Goal: Task Accomplishment & Management: Manage account settings

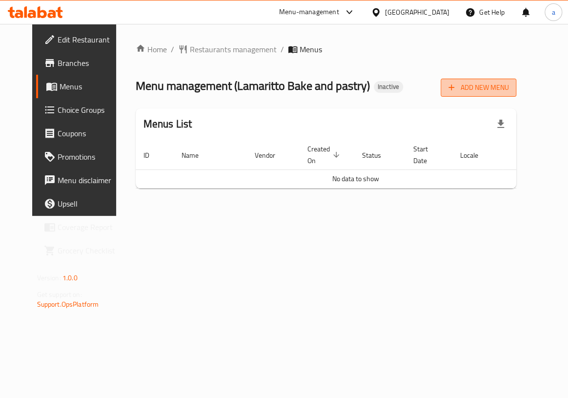
click at [509, 86] on span "Add New Menu" at bounding box center [479, 88] width 60 height 12
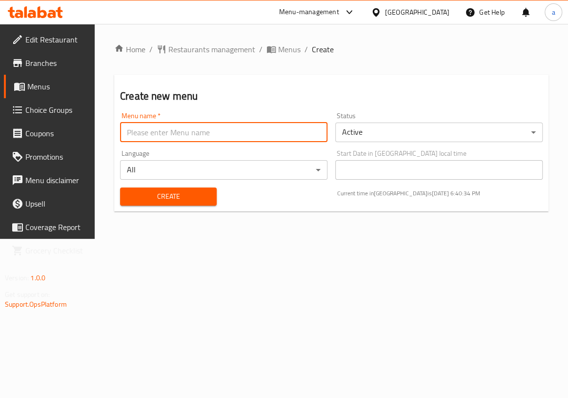
click at [256, 139] on input "text" at bounding box center [224, 133] width 208 height 20
type input "[PERSON_NAME]"
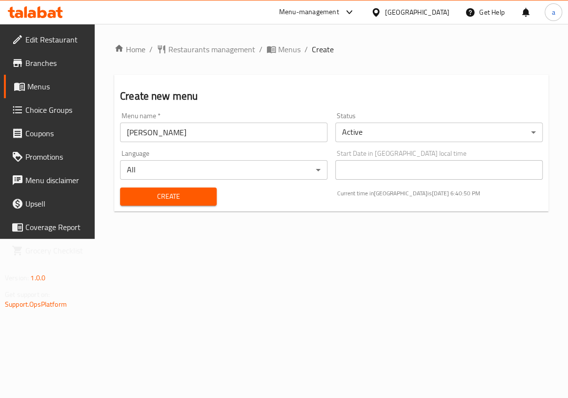
click at [316, 239] on div "Home / Restaurants management / Menus / Create Create new menu Menu name   * [P…" at bounding box center [332, 131] width 474 height 215
click at [179, 195] on span "Create" at bounding box center [168, 196] width 81 height 12
click at [158, 137] on input "text" at bounding box center [224, 133] width 208 height 20
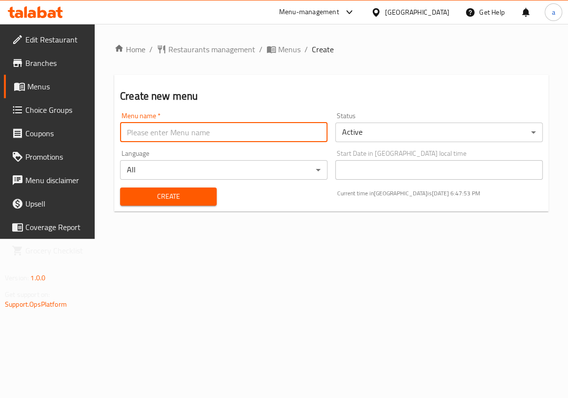
type input "[PERSON_NAME]"
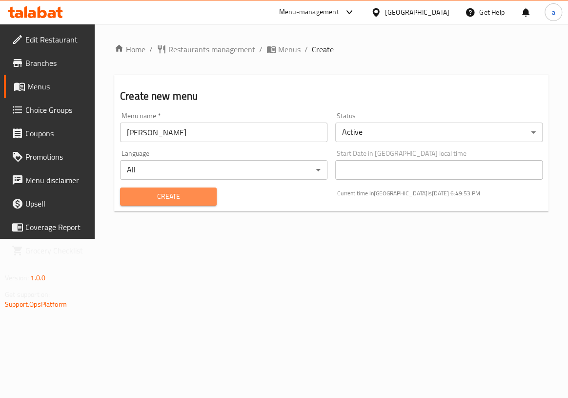
click at [185, 194] on span "Create" at bounding box center [168, 196] width 81 height 12
click at [51, 89] on span "Menus" at bounding box center [57, 87] width 60 height 12
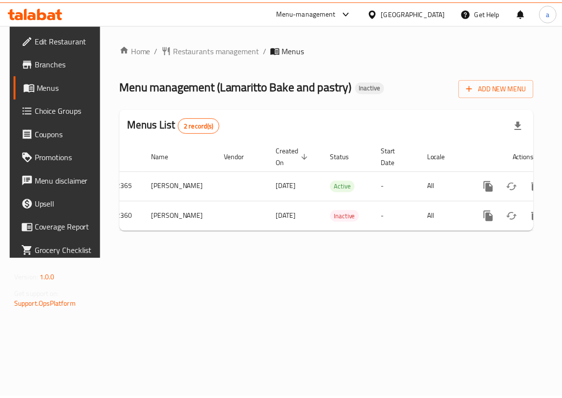
scroll to position [0, 50]
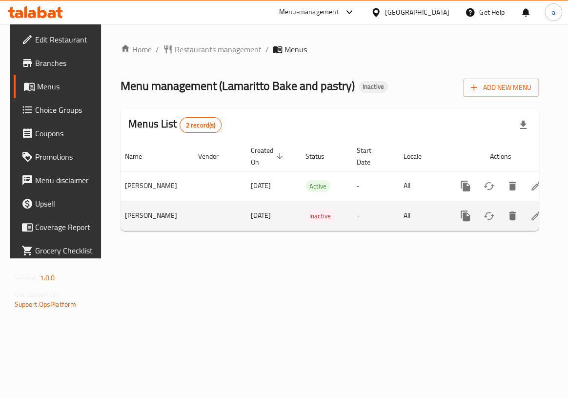
click at [509, 215] on icon "enhanced table" at bounding box center [512, 215] width 7 height 9
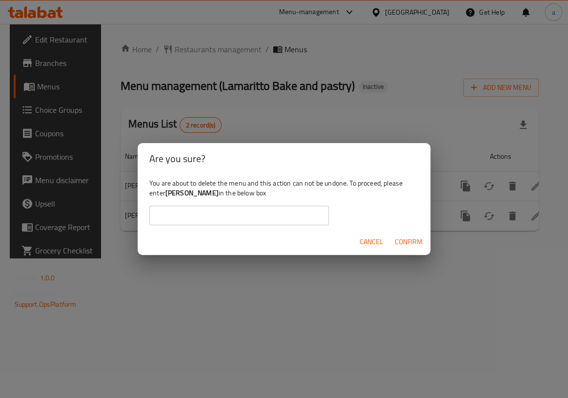
click at [362, 242] on span "Cancel" at bounding box center [371, 242] width 23 height 12
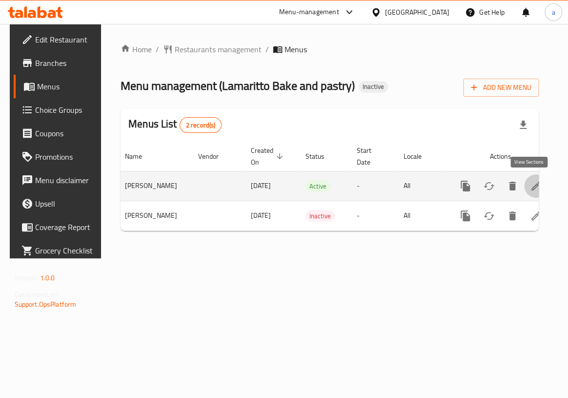
click at [533, 188] on icon "enhanced table" at bounding box center [536, 186] width 12 height 12
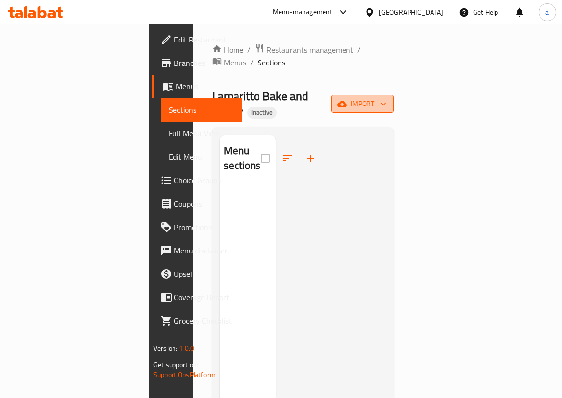
click at [386, 98] on span "import" at bounding box center [362, 104] width 47 height 12
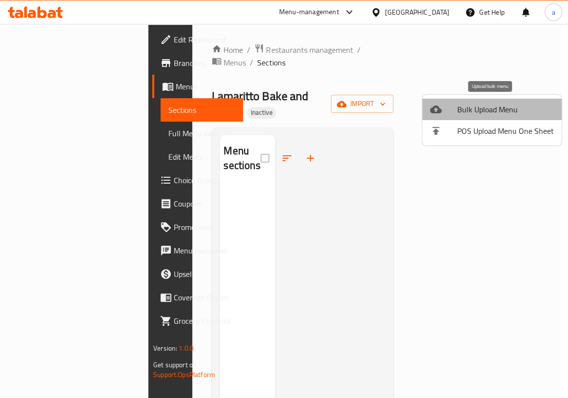
click at [494, 108] on span "Bulk Upload Menu" at bounding box center [506, 110] width 97 height 12
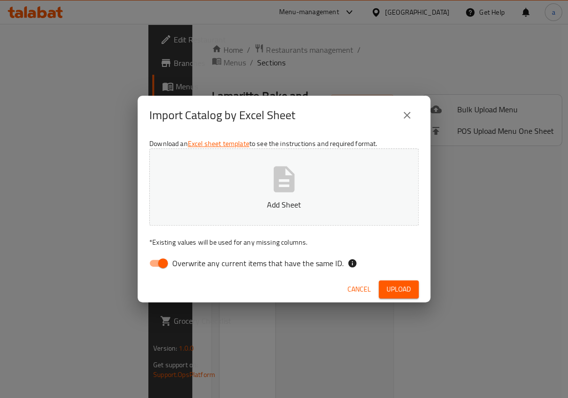
click at [159, 259] on input "Overwrite any current items that have the same ID." at bounding box center [163, 263] width 56 height 19
checkbox input "false"
click at [257, 205] on p "Add Sheet" at bounding box center [284, 205] width 239 height 12
click at [402, 287] on span "Upload" at bounding box center [399, 289] width 24 height 12
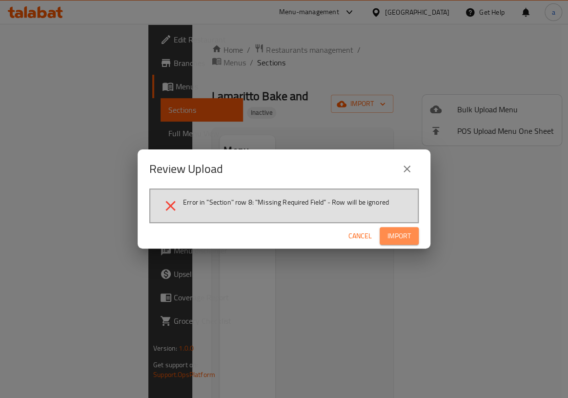
click at [400, 238] on span "Import" at bounding box center [399, 236] width 23 height 12
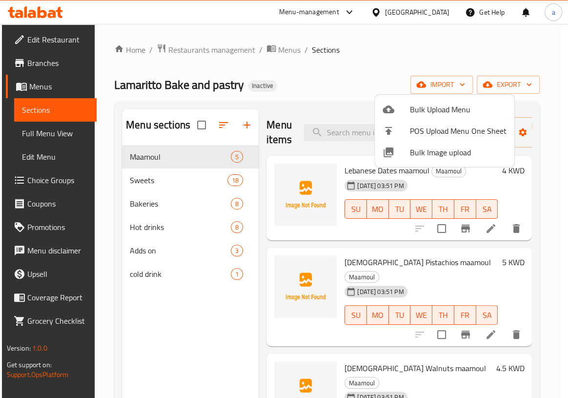
click at [200, 120] on div at bounding box center [284, 199] width 568 height 398
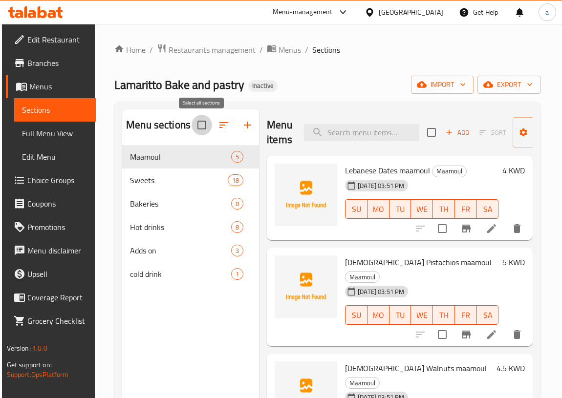
click at [202, 122] on input "checkbox" at bounding box center [201, 125] width 21 height 21
click at [199, 127] on input "checkbox" at bounding box center [201, 125] width 21 height 21
checkbox input "false"
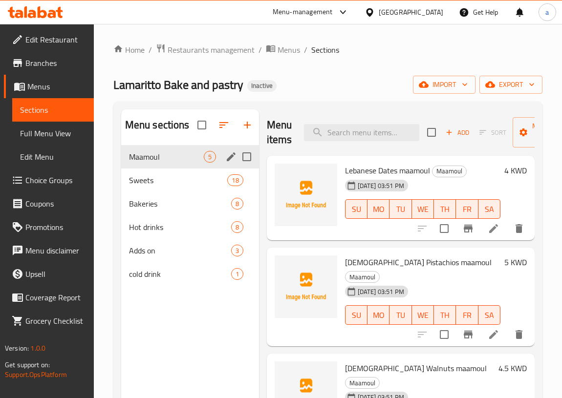
click at [245, 163] on input "Menu sections" at bounding box center [246, 157] width 21 height 21
checkbox input "true"
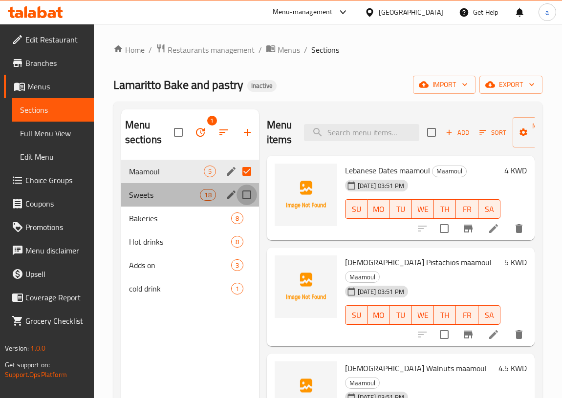
click at [247, 191] on input "Menu sections" at bounding box center [246, 195] width 21 height 21
checkbox input "true"
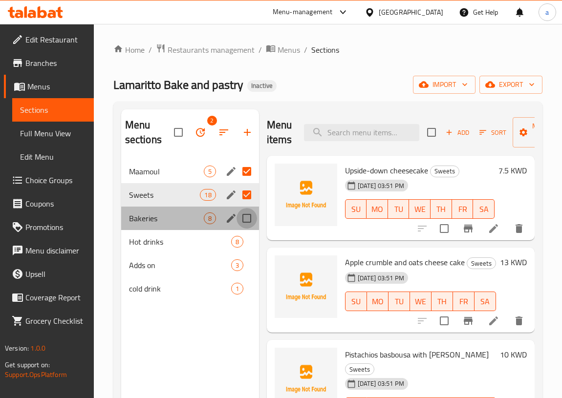
click at [247, 226] on input "Menu sections" at bounding box center [246, 218] width 21 height 21
checkbox input "true"
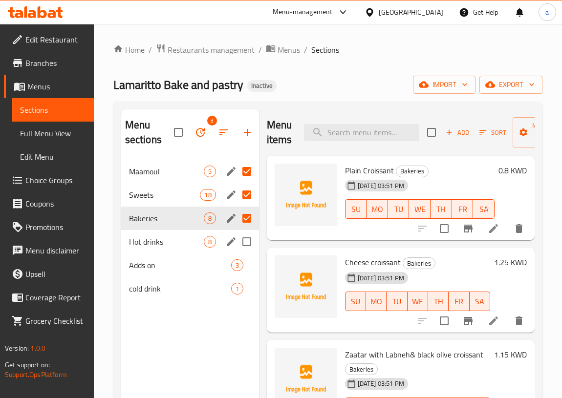
click at [247, 241] on input "Menu sections" at bounding box center [246, 242] width 21 height 21
checkbox input "true"
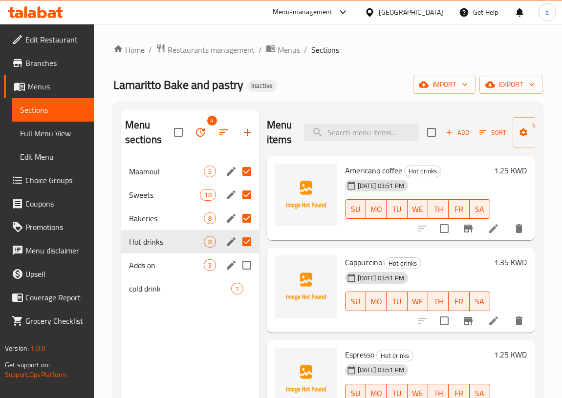
click at [248, 267] on input "Menu sections" at bounding box center [246, 265] width 21 height 21
checkbox input "true"
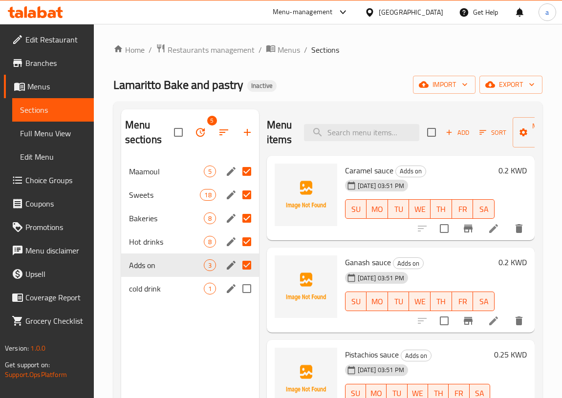
click at [246, 290] on input "Menu sections" at bounding box center [246, 288] width 21 height 21
checkbox input "true"
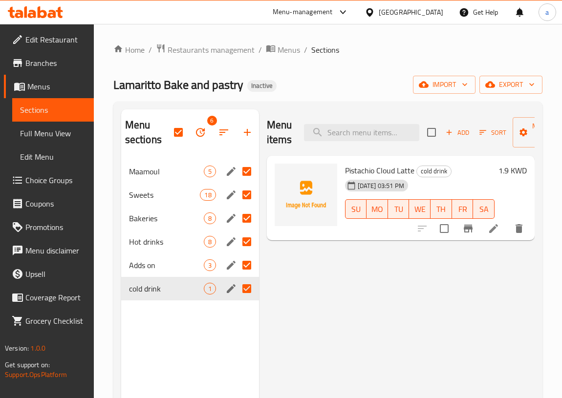
click at [204, 135] on icon "button" at bounding box center [200, 132] width 12 height 12
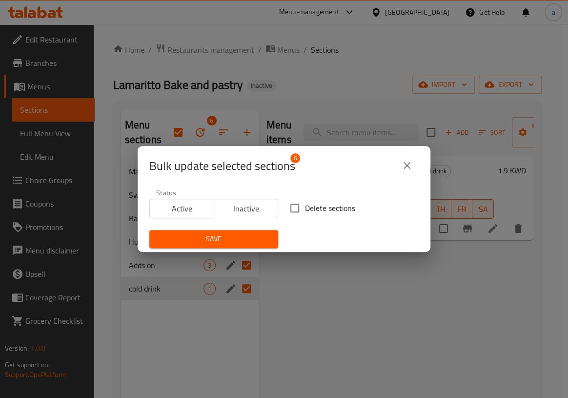
click at [290, 213] on input "Delete sections" at bounding box center [295, 208] width 21 height 21
checkbox input "true"
click at [249, 234] on span "Save" at bounding box center [213, 239] width 113 height 12
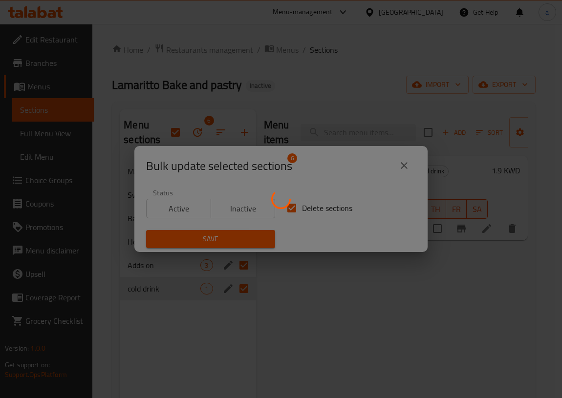
checkbox input "false"
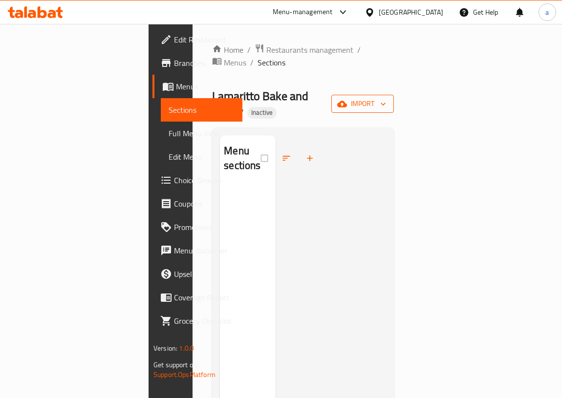
click at [386, 98] on span "import" at bounding box center [362, 104] width 47 height 12
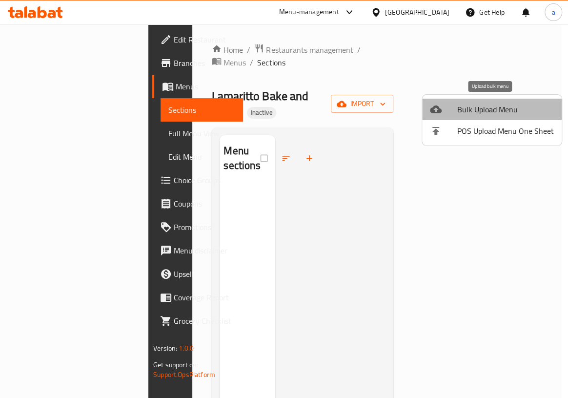
click at [503, 105] on span "Bulk Upload Menu" at bounding box center [506, 110] width 97 height 12
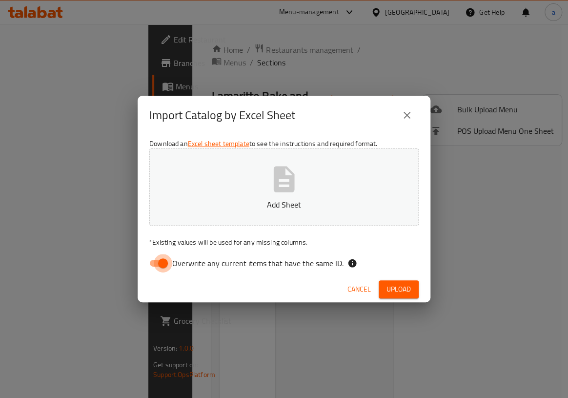
click at [158, 259] on input "Overwrite any current items that have the same ID." at bounding box center [163, 263] width 56 height 19
checkbox input "false"
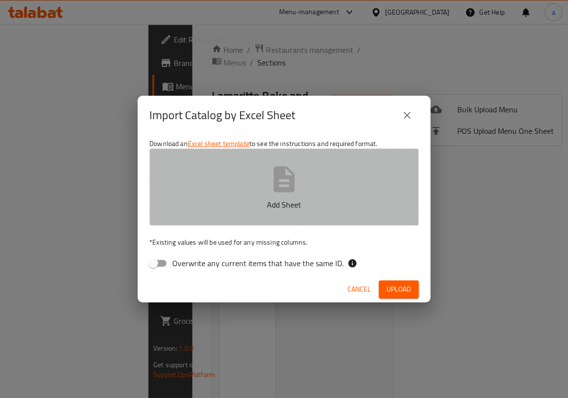
click at [274, 190] on icon "button" at bounding box center [284, 179] width 21 height 26
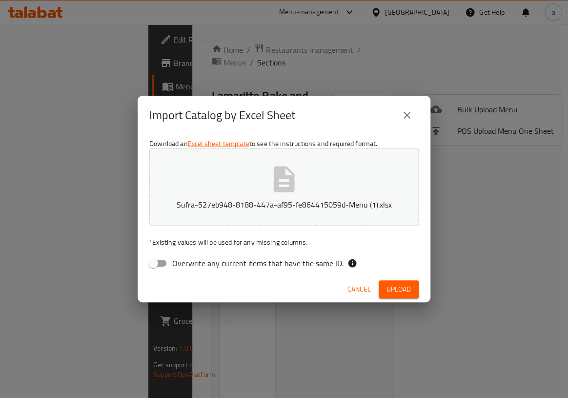
click at [396, 287] on span "Upload" at bounding box center [399, 289] width 24 height 12
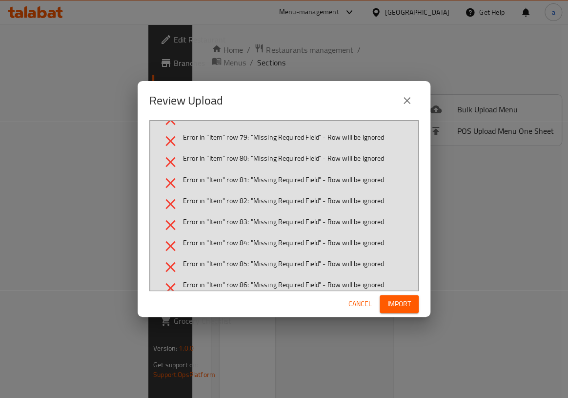
scroll to position [745, 0]
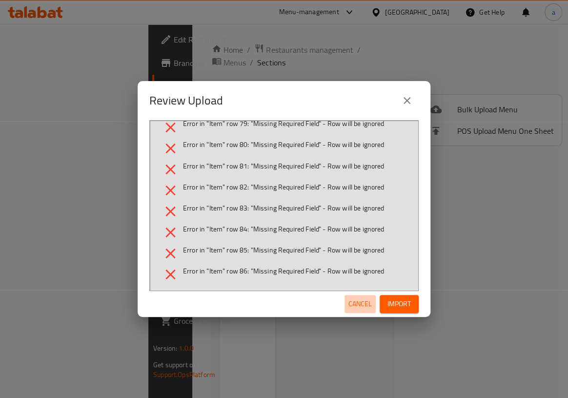
click at [363, 307] on span "Cancel" at bounding box center [360, 304] width 23 height 12
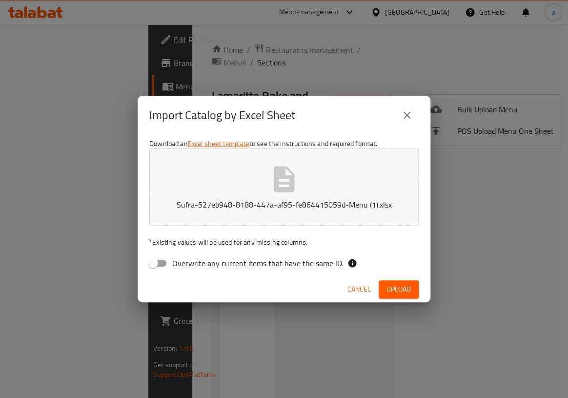
click at [360, 292] on span "Cancel" at bounding box center [359, 289] width 23 height 12
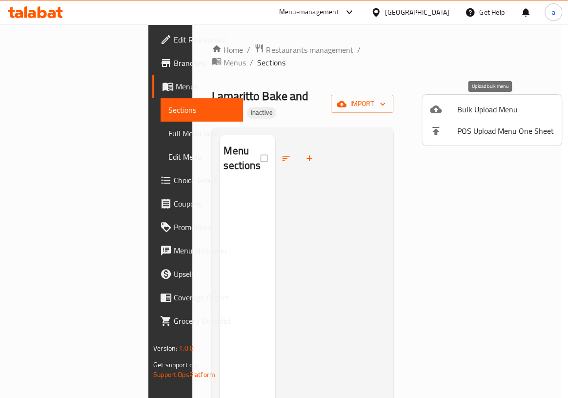
click at [509, 106] on span "Bulk Upload Menu" at bounding box center [506, 110] width 97 height 12
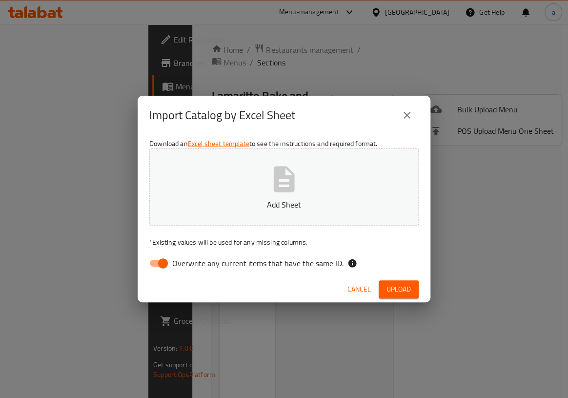
click at [155, 262] on input "Overwrite any current items that have the same ID." at bounding box center [163, 263] width 56 height 19
checkbox input "false"
click at [285, 185] on icon "button" at bounding box center [284, 179] width 31 height 31
click at [398, 290] on span "Upload" at bounding box center [399, 289] width 24 height 12
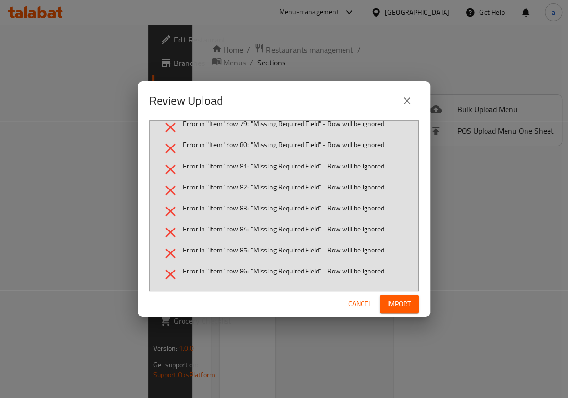
click at [352, 303] on span "Cancel" at bounding box center [360, 304] width 23 height 12
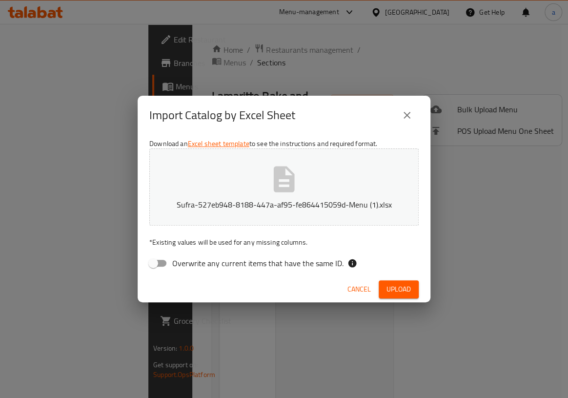
click at [407, 116] on icon "close" at bounding box center [407, 115] width 7 height 7
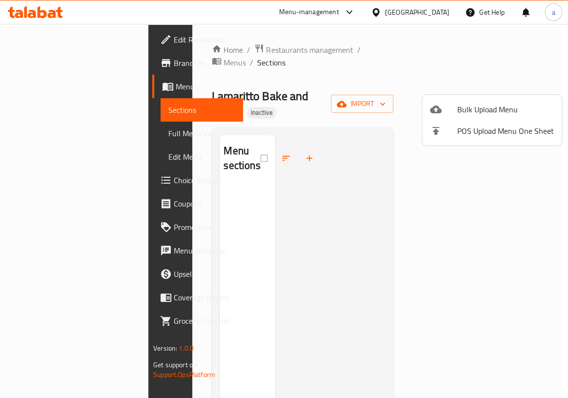
click at [333, 94] on div at bounding box center [284, 199] width 568 height 398
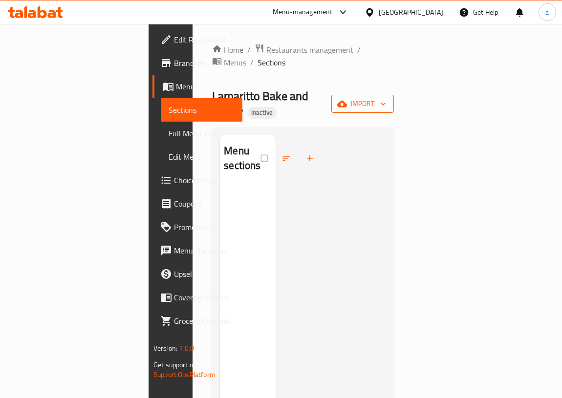
click at [386, 98] on span "import" at bounding box center [362, 104] width 47 height 12
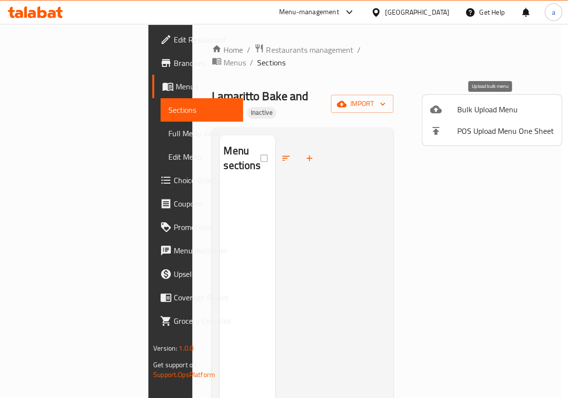
click at [480, 107] on span "Bulk Upload Menu" at bounding box center [506, 110] width 97 height 12
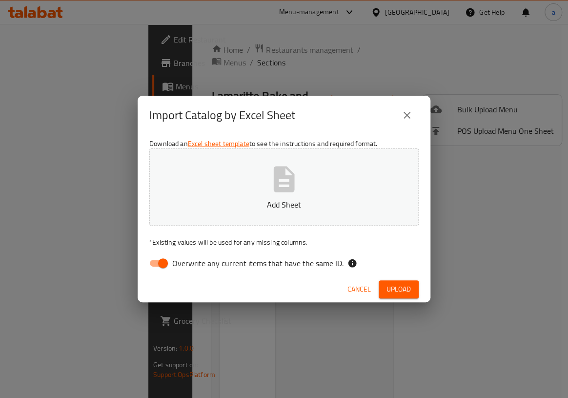
click at [164, 263] on input "Overwrite any current items that have the same ID." at bounding box center [163, 263] width 56 height 19
checkbox input "false"
click at [315, 195] on button "Add Sheet" at bounding box center [284, 186] width 270 height 77
click at [403, 288] on span "Upload" at bounding box center [399, 289] width 24 height 12
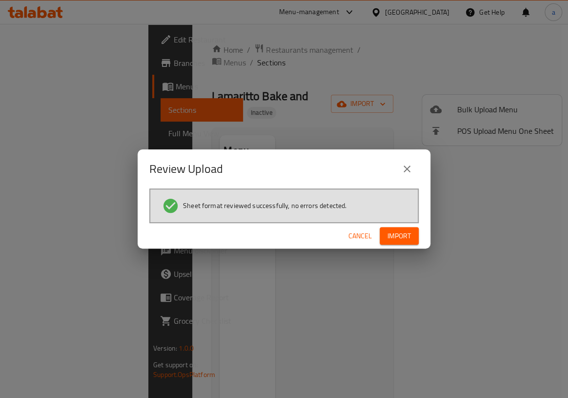
click at [401, 240] on span "Import" at bounding box center [399, 236] width 23 height 12
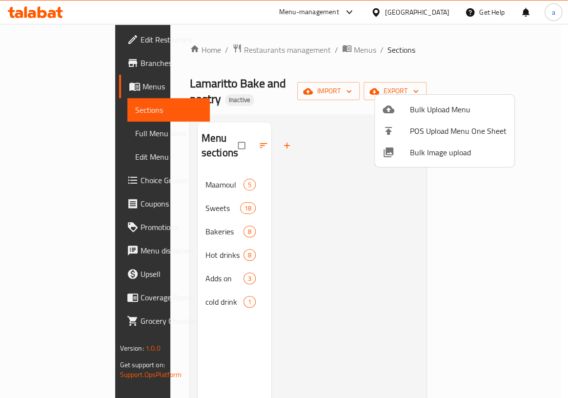
click at [164, 157] on div at bounding box center [284, 199] width 568 height 398
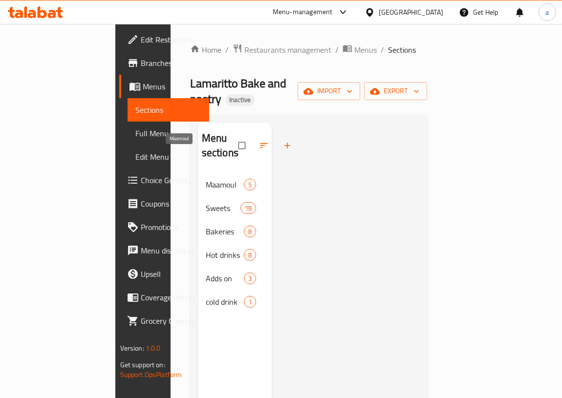
click at [206, 179] on span "Maamoul" at bounding box center [225, 185] width 38 height 12
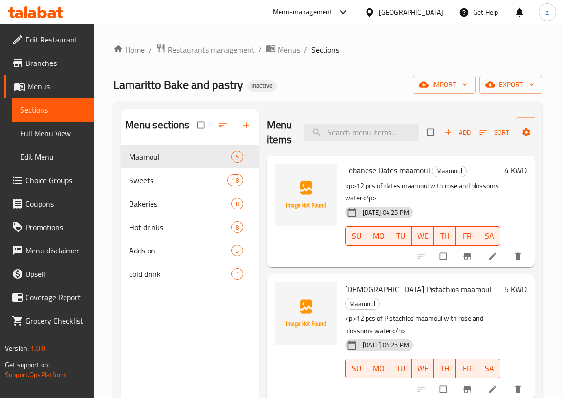
click at [488, 259] on icon at bounding box center [491, 256] width 7 height 7
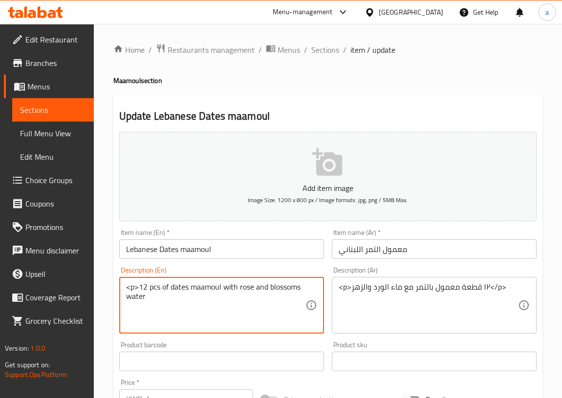
type textarea "<p>12 pcs of dates maamoul with rose and blossoms water"
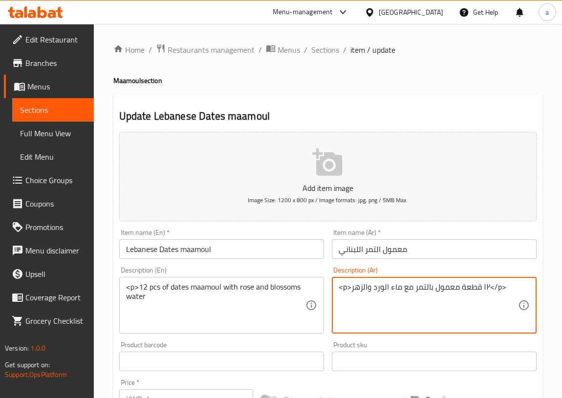
click at [513, 287] on textarea "<p>١٢ قطعة معمول بالتمر مع ماء الورد والزهر</p>" at bounding box center [427, 305] width 179 height 46
drag, startPoint x: 509, startPoint y: 287, endPoint x: 491, endPoint y: 293, distance: 19.0
click at [491, 293] on textarea "<p>١٢ قطعة معمول بالتمر مع ماء الورد والزهر</p>" at bounding box center [427, 305] width 179 height 46
drag, startPoint x: 350, startPoint y: 288, endPoint x: 336, endPoint y: 290, distance: 14.4
click at [336, 290] on div "<p>١٢ قطعة معمول بالتمر مع ماء الورد والزهر Description (Ar)" at bounding box center [434, 305] width 205 height 57
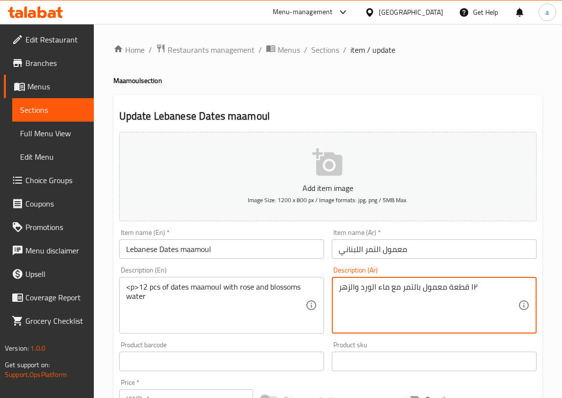
type textarea "١٢ قطعة معمول بالتمر مع ماء الورد والزهر"
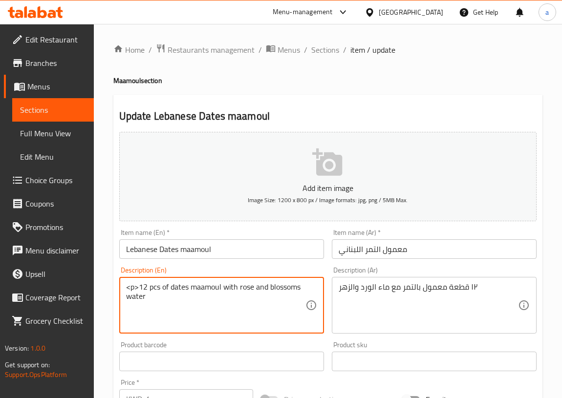
drag, startPoint x: 138, startPoint y: 286, endPoint x: 119, endPoint y: 286, distance: 18.6
drag, startPoint x: 290, startPoint y: 286, endPoint x: 246, endPoint y: 298, distance: 45.6
click at [246, 298] on textarea "12 pcs of dates maamoul with rose and blossoms water" at bounding box center [215, 305] width 179 height 46
drag, startPoint x: 255, startPoint y: 285, endPoint x: 283, endPoint y: 303, distance: 33.6
click at [283, 303] on textarea "12 pcs of dates maamoul with rose and blossoms water" at bounding box center [215, 305] width 179 height 46
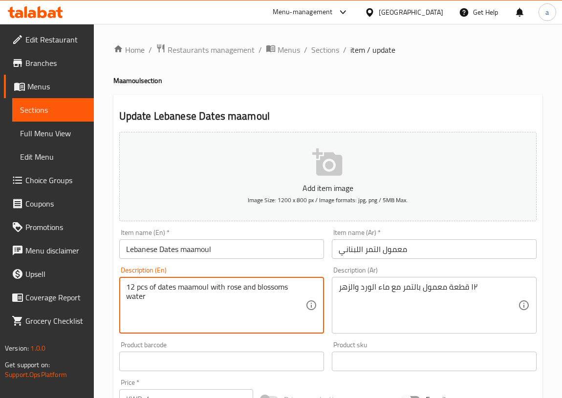
type textarea "12 pcs of dates maamoul with rose and blossoms water"
drag, startPoint x: 226, startPoint y: 287, endPoint x: 269, endPoint y: 308, distance: 47.8
click at [269, 308] on textarea "12 pcs of dates maamoul with rose and blossoms water" at bounding box center [215, 305] width 179 height 46
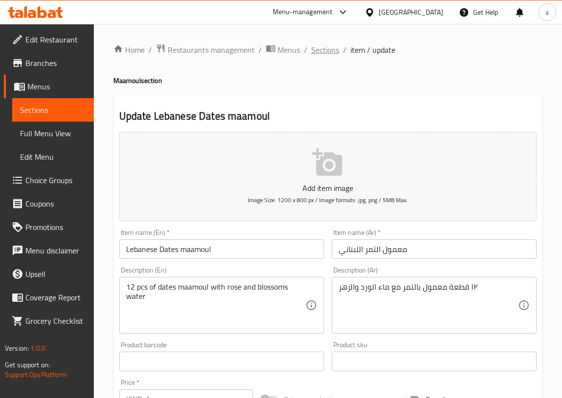
click at [327, 50] on span "Sections" at bounding box center [325, 50] width 28 height 12
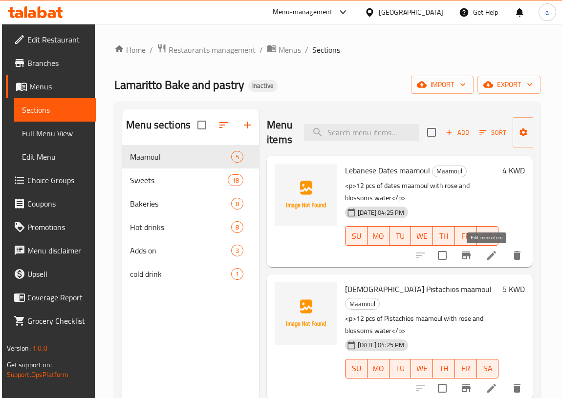
click at [485, 261] on icon at bounding box center [491, 256] width 12 height 12
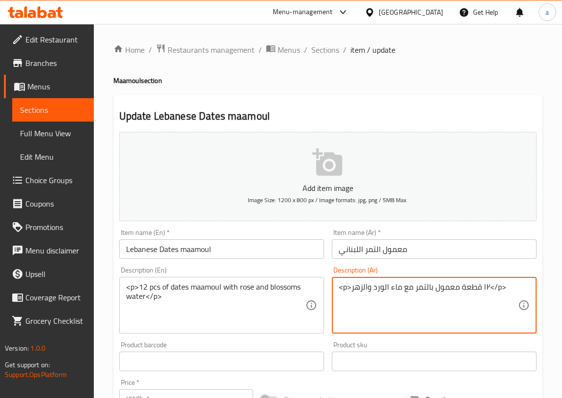
drag, startPoint x: 489, startPoint y: 287, endPoint x: 507, endPoint y: 288, distance: 17.6
click at [509, 287] on textarea "<p>١٢ قطعة معمول بالتمر مع ماء الورد والزهر</p>" at bounding box center [427, 305] width 179 height 46
drag, startPoint x: 509, startPoint y: 287, endPoint x: 490, endPoint y: 294, distance: 20.1
click at [490, 294] on textarea "<p>١٢ قطعة معمول بالتمر مع ماء الورد والزهر</p>" at bounding box center [427, 305] width 179 height 46
drag, startPoint x: 350, startPoint y: 286, endPoint x: 333, endPoint y: 290, distance: 17.5
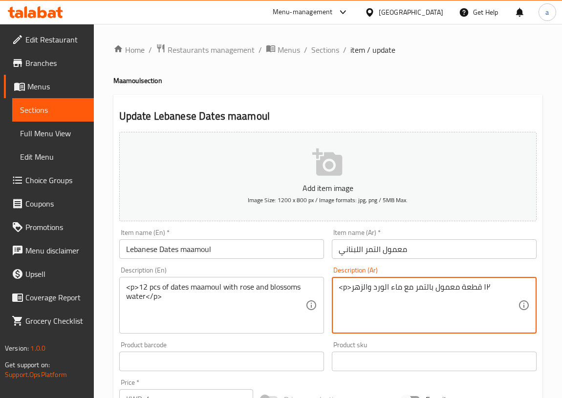
click at [333, 290] on div "<p>١٢ قطعة معمول بالتمر مع ماء الورد والزهر Description (Ar)" at bounding box center [434, 305] width 205 height 57
type textarea "١٢ قطعة معمول بالتمر مع ماء الورد والزهر"
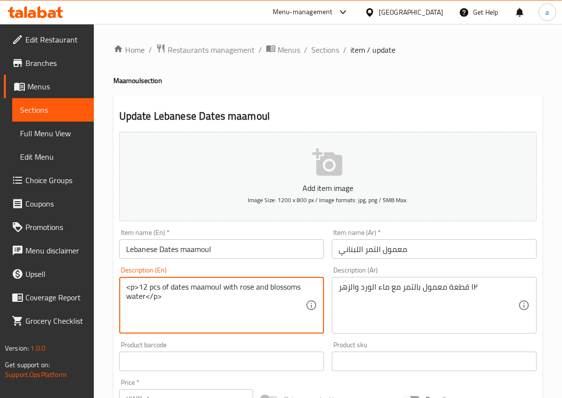
drag, startPoint x: 137, startPoint y: 287, endPoint x: 120, endPoint y: 288, distance: 17.6
drag, startPoint x: 161, startPoint y: 297, endPoint x: 147, endPoint y: 299, distance: 14.3
click at [147, 299] on textarea "12 pcs of dates maamoul with rose and blossoms water</p>" at bounding box center [215, 305] width 179 height 46
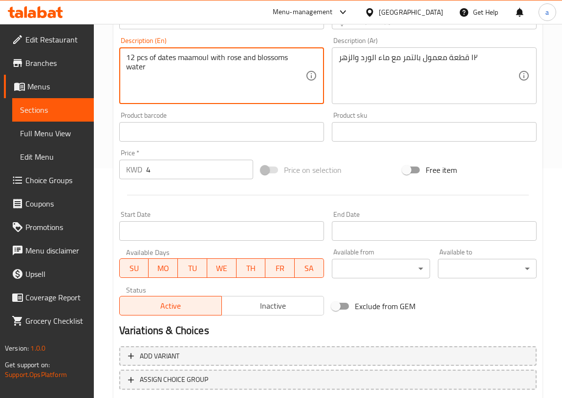
scroll to position [291, 0]
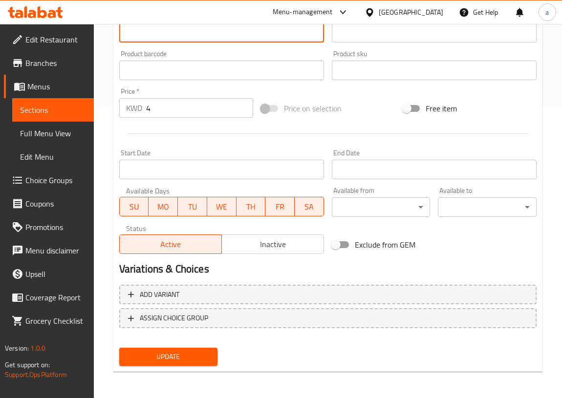
type textarea "12 pcs of dates maamoul with rose and blossoms water"
click at [168, 356] on span "Update" at bounding box center [168, 357] width 83 height 12
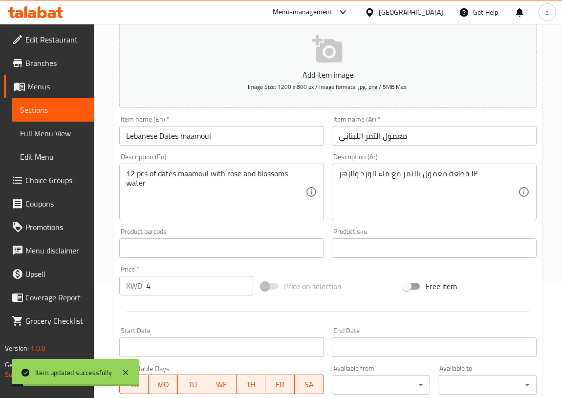
scroll to position [0, 0]
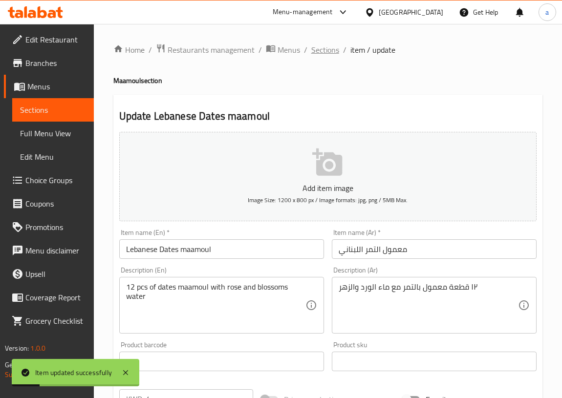
click at [327, 46] on span "Sections" at bounding box center [325, 50] width 28 height 12
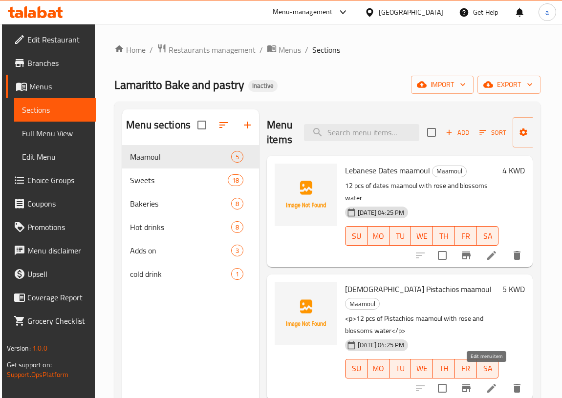
click at [487, 384] on icon at bounding box center [491, 388] width 9 height 9
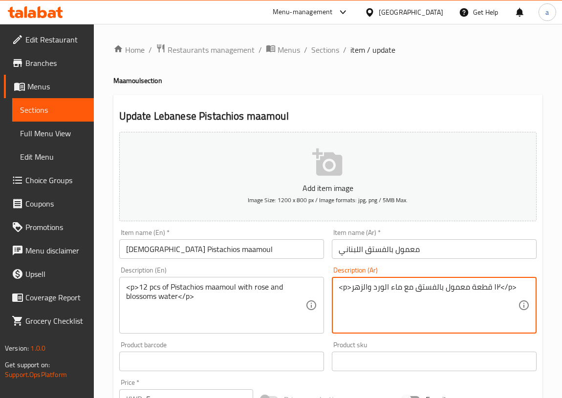
drag, startPoint x: 517, startPoint y: 286, endPoint x: 501, endPoint y: 289, distance: 16.3
drag, startPoint x: 349, startPoint y: 285, endPoint x: 331, endPoint y: 287, distance: 18.1
click at [332, 287] on div "<p>١٢ قطعة معمول بالفستق مع ماء الورد والزهر Description (Ar)" at bounding box center [434, 305] width 205 height 57
type textarea "١٢ قطعة معمول بالفستق مع ماء الورد والزهر"
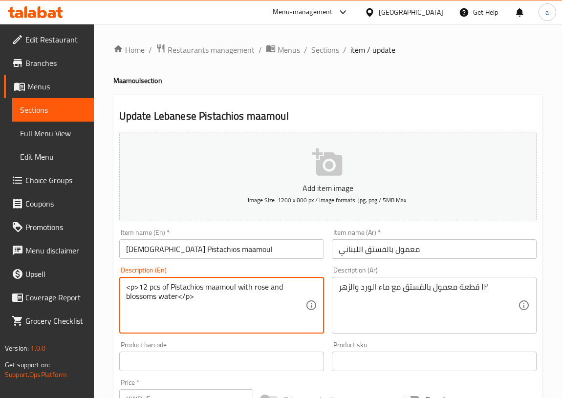
drag, startPoint x: 195, startPoint y: 295, endPoint x: 179, endPoint y: 299, distance: 17.1
drag, startPoint x: 138, startPoint y: 286, endPoint x: 119, endPoint y: 286, distance: 18.6
click at [119, 286] on div "<p>12 pcs of Pistachios maamoul with rose and blossoms water Description (En)" at bounding box center [221, 305] width 205 height 57
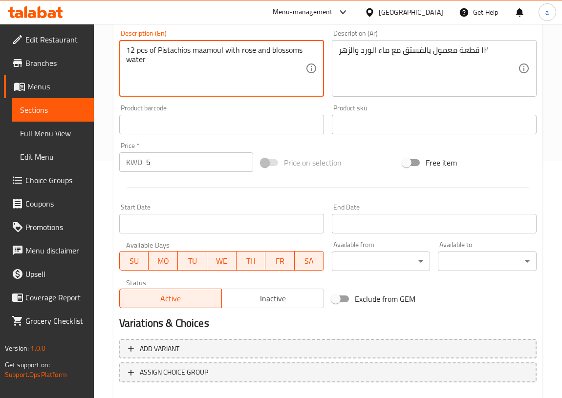
scroll to position [291, 0]
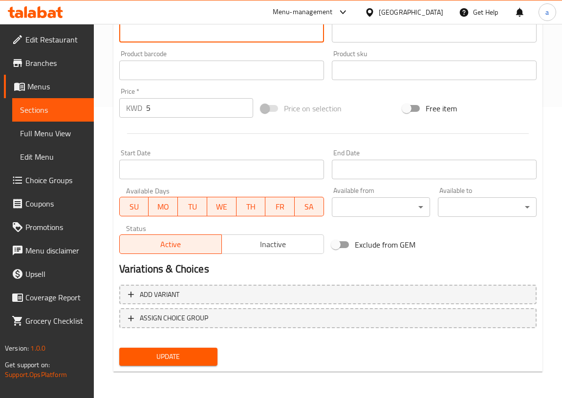
type textarea "12 pcs of Pistachios maamoul with rose and blossoms water"
click at [173, 357] on span "Update" at bounding box center [168, 357] width 83 height 12
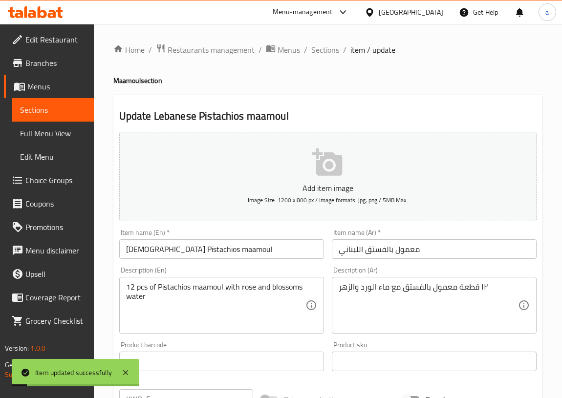
scroll to position [0, 0]
click at [322, 50] on span "Sections" at bounding box center [325, 50] width 28 height 12
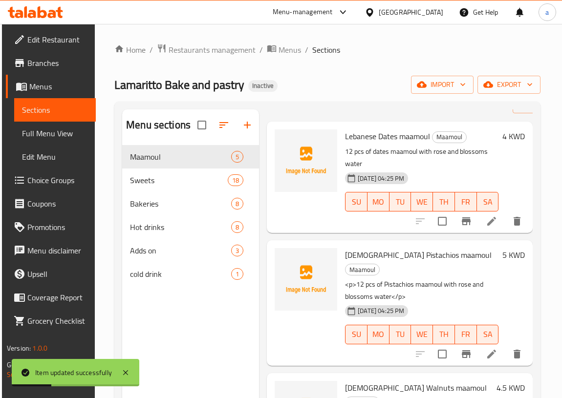
scroll to position [133, 0]
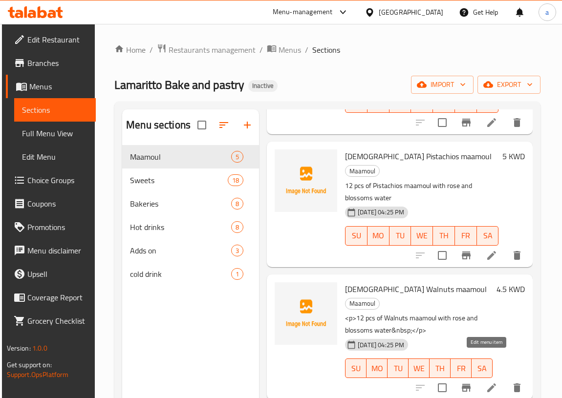
click at [488, 382] on icon at bounding box center [491, 388] width 12 height 12
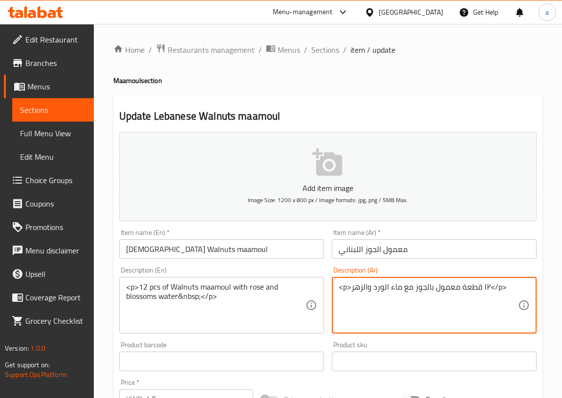
drag, startPoint x: 505, startPoint y: 287, endPoint x: 491, endPoint y: 293, distance: 14.4
drag, startPoint x: 348, startPoint y: 288, endPoint x: 338, endPoint y: 287, distance: 10.3
click at [338, 287] on textarea "<p>١٢ قطعة معمول بالجوز مع ماء الورد والزهر" at bounding box center [427, 305] width 179 height 46
click at [349, 286] on textarea "<p>١٢ قطعة معمول بالجوز مع ماء الورد والزهر" at bounding box center [427, 305] width 179 height 46
drag, startPoint x: 349, startPoint y: 286, endPoint x: 332, endPoint y: 288, distance: 17.2
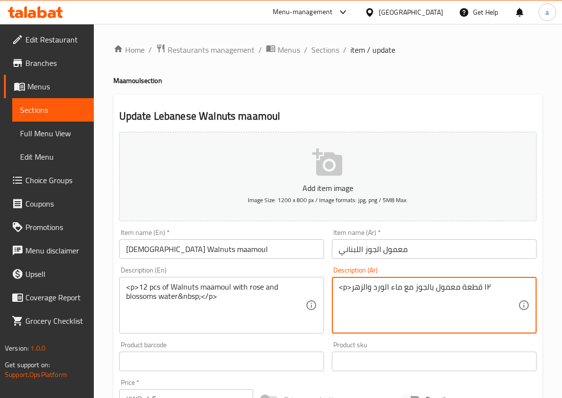
click at [332, 288] on div "<p>١٢ قطعة معمول بالجوز مع ماء الورد والزهر Description (Ar)" at bounding box center [434, 305] width 205 height 57
type textarea "١٢ قطعة معمول بالجوز مع ماء الورد والزهر"
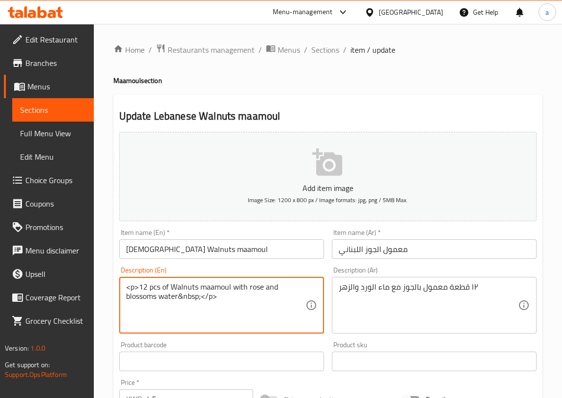
drag, startPoint x: 227, startPoint y: 299, endPoint x: 199, endPoint y: 300, distance: 27.9
drag, startPoint x: 141, startPoint y: 286, endPoint x: 121, endPoint y: 288, distance: 19.6
click at [121, 288] on div "<p>12 pcs of Walnuts maamoul with rose and blossoms water&nbsp Description (En)" at bounding box center [221, 305] width 205 height 57
click at [169, 297] on textarea "12 pcs of Walnuts maamoul with rose and blossoms water&nbsp" at bounding box center [215, 305] width 179 height 46
type textarea "12 pcs of Walnuts maamoul with rose and blossoms water."
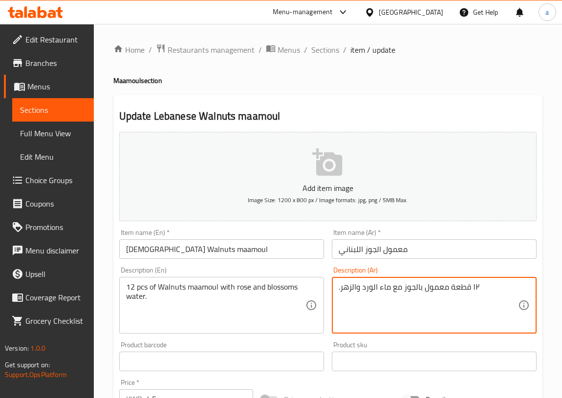
type textarea ".١٢ قطعة معمول بالجوز مع ماء الورد والزهر"
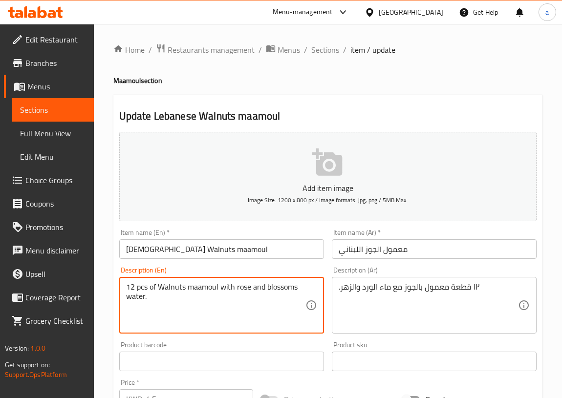
drag, startPoint x: 184, startPoint y: 285, endPoint x: 158, endPoint y: 288, distance: 25.6
click at [181, 312] on textarea "12 pcs of Walnuts maamoul with rose and blossoms water." at bounding box center [215, 305] width 179 height 46
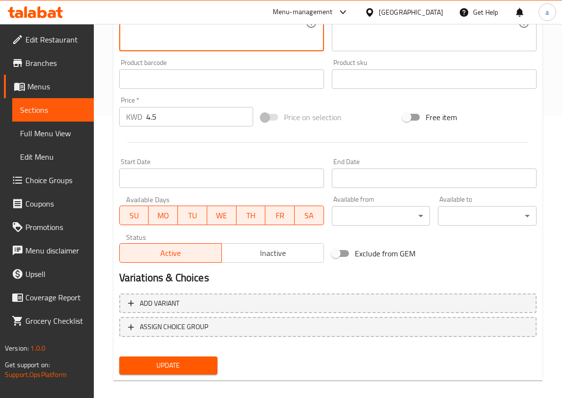
scroll to position [291, 0]
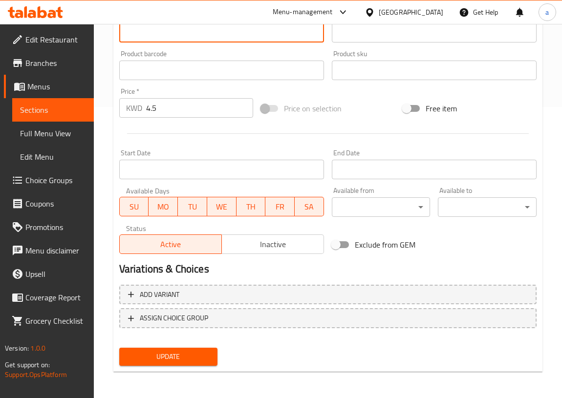
click at [189, 352] on span "Update" at bounding box center [168, 357] width 83 height 12
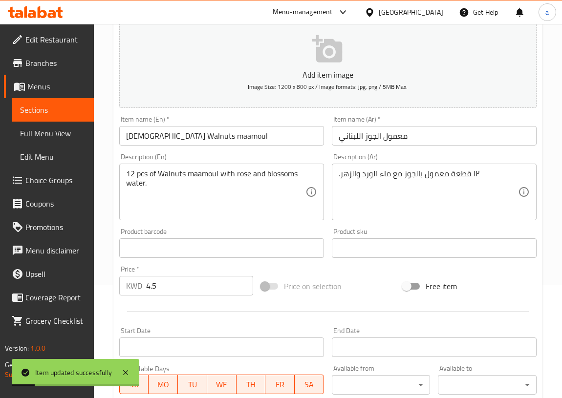
scroll to position [0, 0]
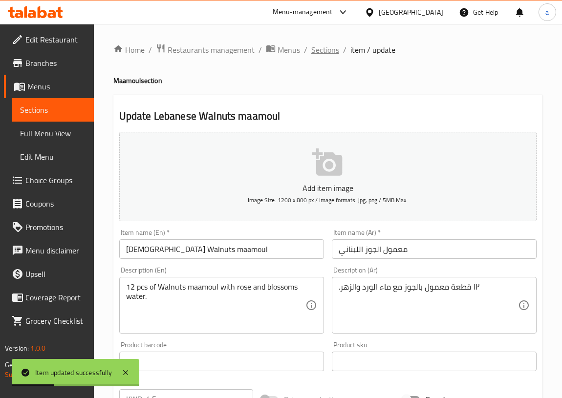
click at [322, 48] on span "Sections" at bounding box center [325, 50] width 28 height 12
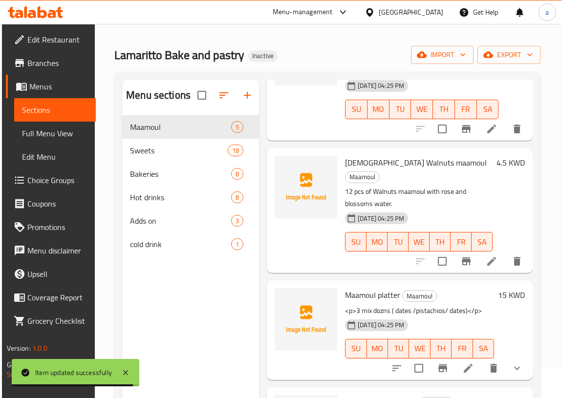
scroll to position [44, 0]
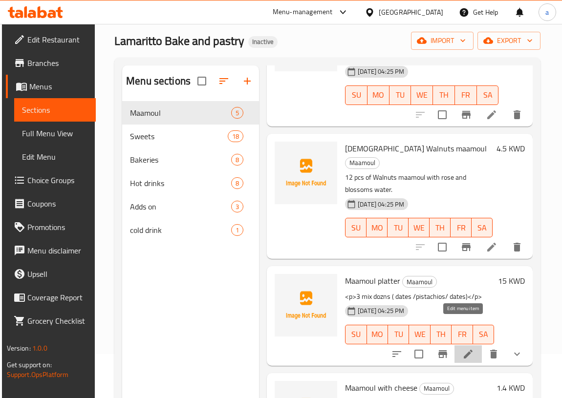
click at [463, 348] on icon at bounding box center [468, 354] width 12 height 12
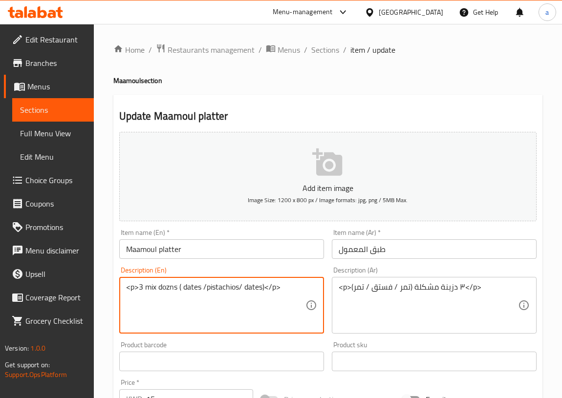
drag, startPoint x: 281, startPoint y: 286, endPoint x: 266, endPoint y: 294, distance: 16.8
drag, startPoint x: 138, startPoint y: 286, endPoint x: 123, endPoint y: 292, distance: 16.2
click at [123, 292] on div "<p>3 mix dozns ( dates /pistachios/ dates) Description (En)" at bounding box center [221, 305] width 205 height 57
type textarea "3 mix dozns ( dates /pistachios/ dates)"
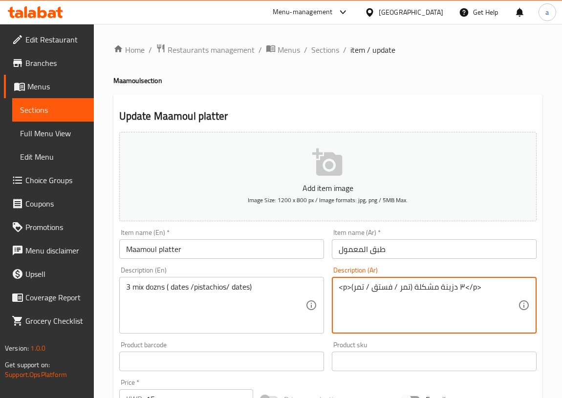
drag, startPoint x: 482, startPoint y: 287, endPoint x: 464, endPoint y: 292, distance: 18.4
drag, startPoint x: 349, startPoint y: 288, endPoint x: 337, endPoint y: 291, distance: 12.1
click at [337, 291] on div "<p>٣ دزينة مشكلة (تمر / فستق / تمر) Description (Ar)" at bounding box center [434, 305] width 205 height 57
click at [339, 287] on textarea ">٣ دزينة مشكلة (تمر / فستق / تمر)" at bounding box center [427, 305] width 179 height 46
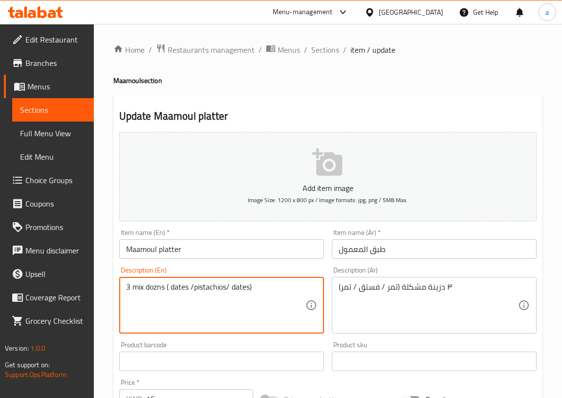
drag, startPoint x: 165, startPoint y: 288, endPoint x: 147, endPoint y: 293, distance: 19.2
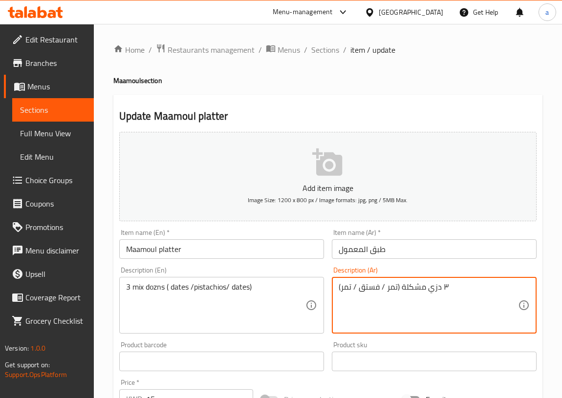
click at [427, 287] on textarea "٣ دزي مشكلة (تمر / فستق / تمر)" at bounding box center [427, 305] width 179 height 46
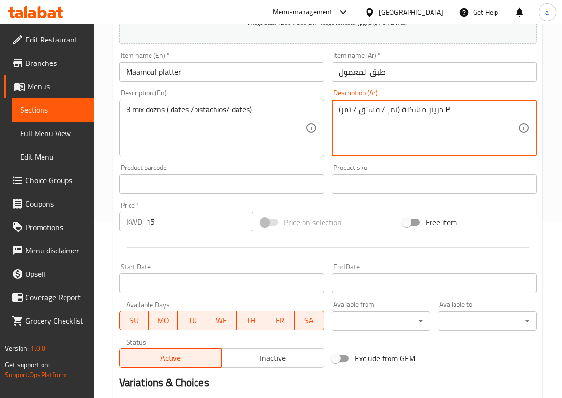
scroll to position [307, 0]
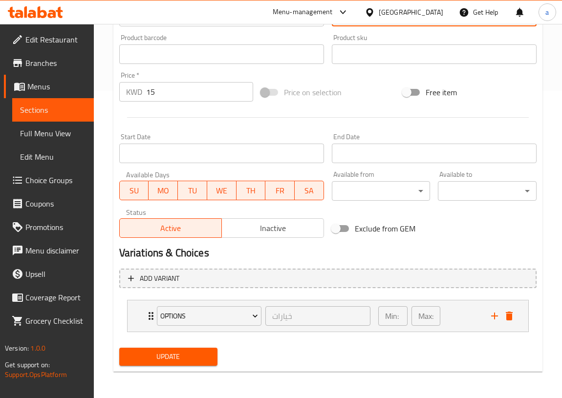
type textarea "٣ دزينز مشكلة (تمر / فستق / تمر)"
click at [172, 357] on span "Update" at bounding box center [168, 357] width 83 height 12
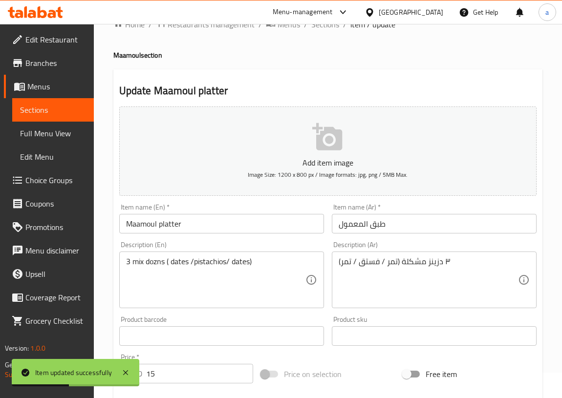
scroll to position [0, 0]
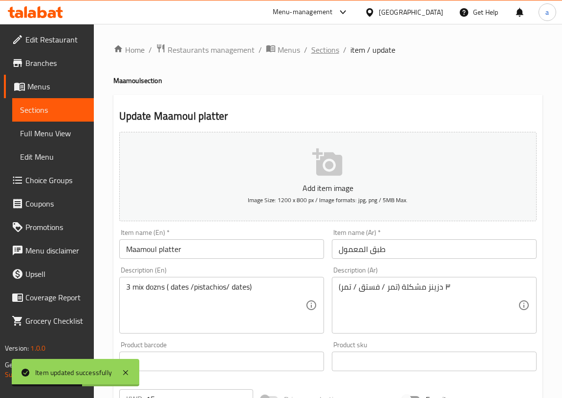
click at [324, 47] on span "Sections" at bounding box center [325, 50] width 28 height 12
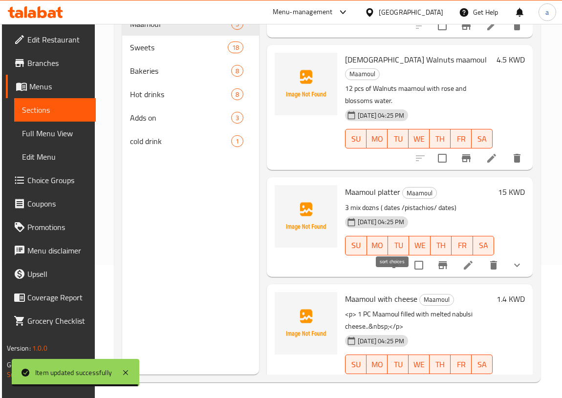
scroll to position [137, 0]
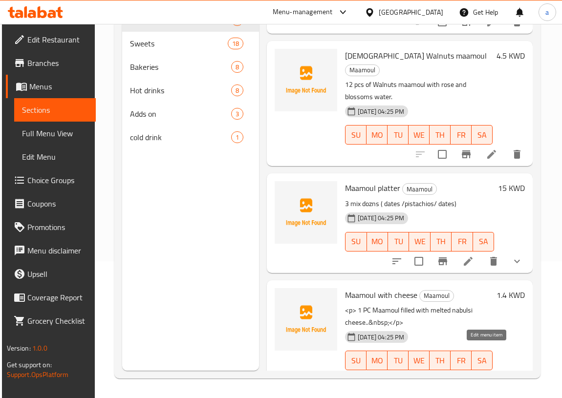
click at [487, 376] on icon at bounding box center [491, 380] width 9 height 9
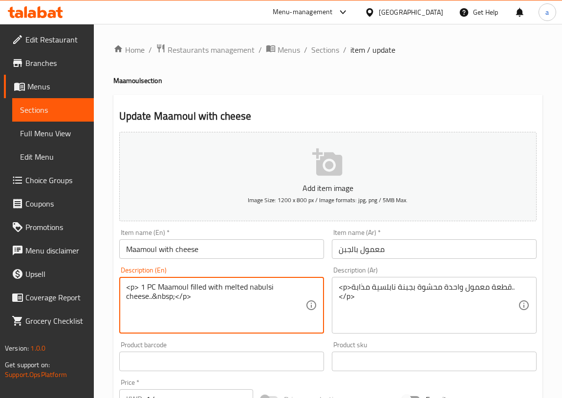
drag, startPoint x: 191, startPoint y: 296, endPoint x: 174, endPoint y: 301, distance: 17.7
click at [137, 287] on textarea "<p> 1 PC Maamoul filled with melted nabulsi cheese..&nbsp" at bounding box center [215, 305] width 179 height 46
click at [207, 319] on textarea "<p> 1 PC Maamoul filled with melted nabulsi cheese..&nbsp" at bounding box center [215, 305] width 179 height 46
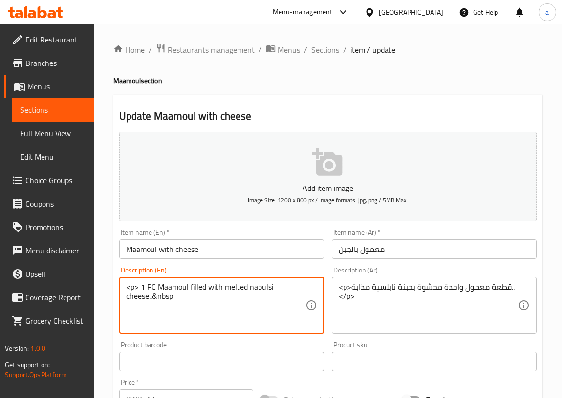
drag, startPoint x: 138, startPoint y: 287, endPoint x: 122, endPoint y: 292, distance: 17.3
click at [122, 292] on div "<p> 1 PC Maamoul filled with melted nabulsi cheese..&nbsp Description (En)" at bounding box center [221, 305] width 205 height 57
click at [206, 316] on textarea "<p> 1 PC Maamoul filled with melted nabulsi cheese..&nbsp" at bounding box center [215, 305] width 179 height 46
drag, startPoint x: 137, startPoint y: 287, endPoint x: 124, endPoint y: 288, distance: 12.8
click at [124, 288] on div "<p> 1 PC Maamoul filled with melted nabulsi cheese..&nbsp Description (En)" at bounding box center [221, 305] width 205 height 57
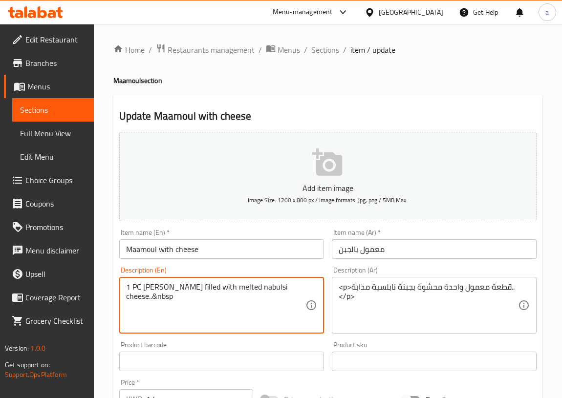
type textarea "1 PC Maamoul filled with melted nabulsi cheese..&nbsp"
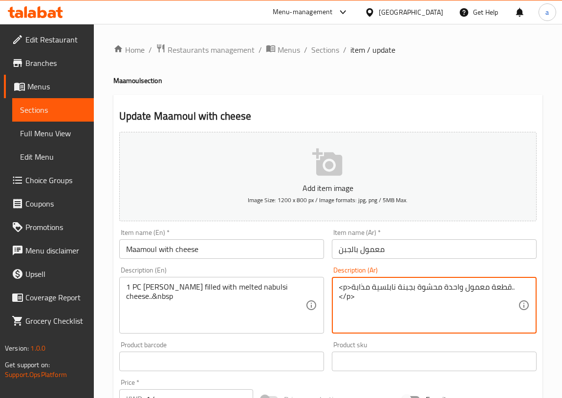
drag, startPoint x: 357, startPoint y: 296, endPoint x: 337, endPoint y: 299, distance: 20.7
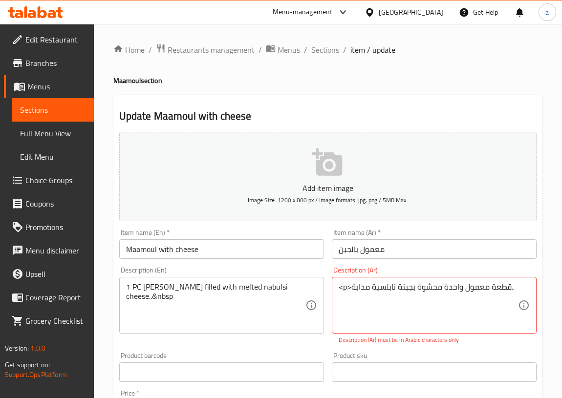
drag, startPoint x: 337, startPoint y: 288, endPoint x: 345, endPoint y: 288, distance: 8.8
click at [345, 288] on div "<p>قطعة معمول واحدة محشوة بجبنة نابلسية مذابة.. Description (Ar)" at bounding box center [434, 305] width 205 height 57
drag, startPoint x: 349, startPoint y: 288, endPoint x: 340, endPoint y: 291, distance: 9.7
click at [340, 291] on textarea "<p>قطعة معمول واحدة محشوة بجبنة نابلسية مذابة.." at bounding box center [427, 305] width 179 height 46
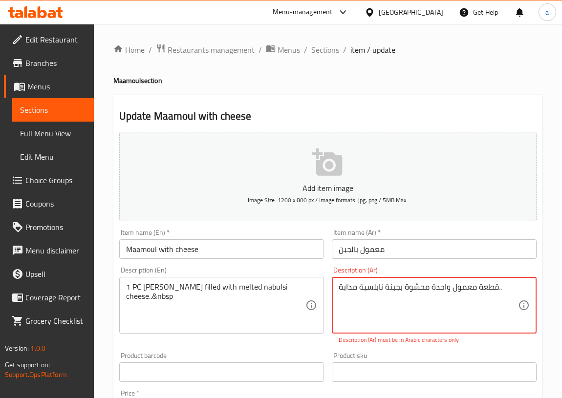
click at [502, 288] on textarea "قطعة معمول واحدة محشوة بجبنة نابلسية مذابة.." at bounding box center [427, 305] width 179 height 46
click at [337, 286] on div "قطعة معمول واحدة محشوة بجبنة نابلسية مذابة Description (Ar)" at bounding box center [434, 305] width 205 height 57
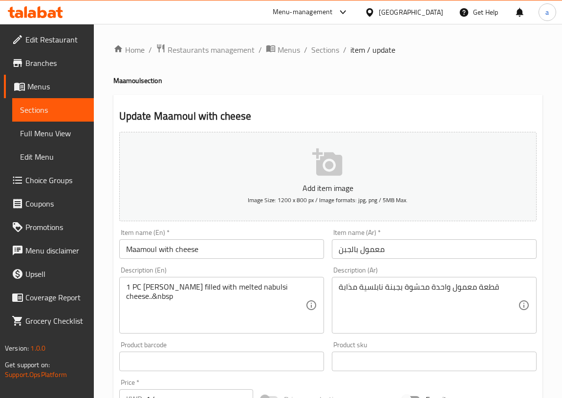
click at [337, 287] on div "قطعة معمول واحدة محشوة بجبنة نابلسية مذابة Description (Ar)" at bounding box center [434, 305] width 205 height 57
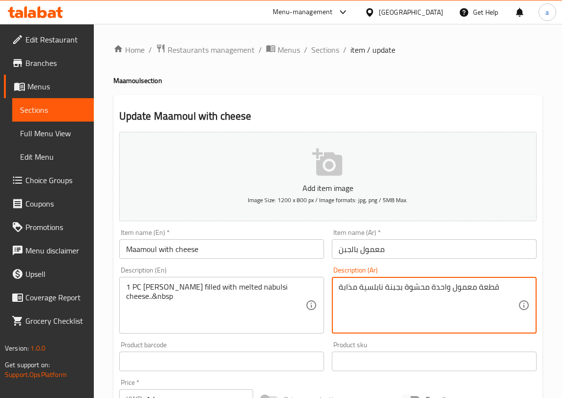
click at [337, 289] on div "قطعة معمول واحدة محشوة بجبنة نابلسية مذابة Description (Ar)" at bounding box center [434, 305] width 205 height 57
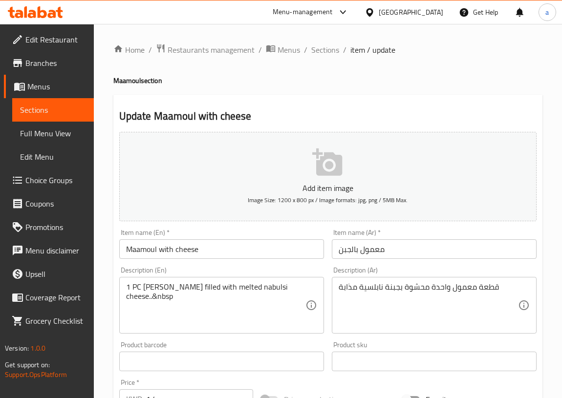
click at [337, 287] on div "قطعة معمول واحدة محشوة بجبنة نابلسية مذابة Description (Ar)" at bounding box center [434, 305] width 205 height 57
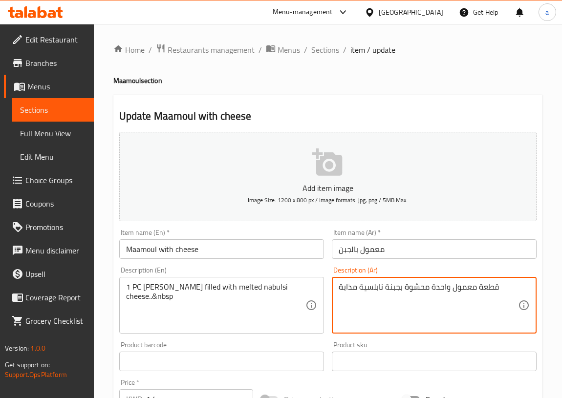
click at [340, 286] on textarea "قطعة معمول واحدة محشوة بجبنة نابلسية مذابة" at bounding box center [427, 305] width 179 height 46
type textarea ".قطعة معمول واحدة محشوة بجبنة نابلسية مذابة"
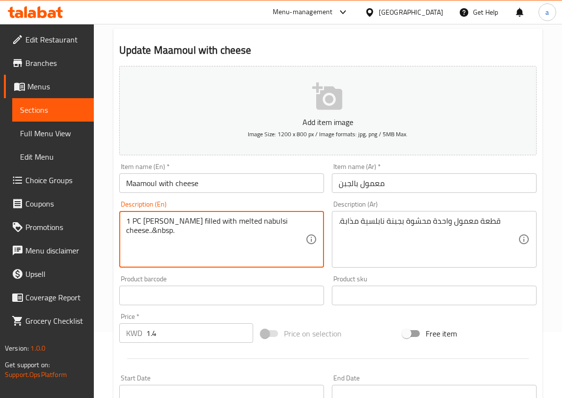
scroll to position [44, 0]
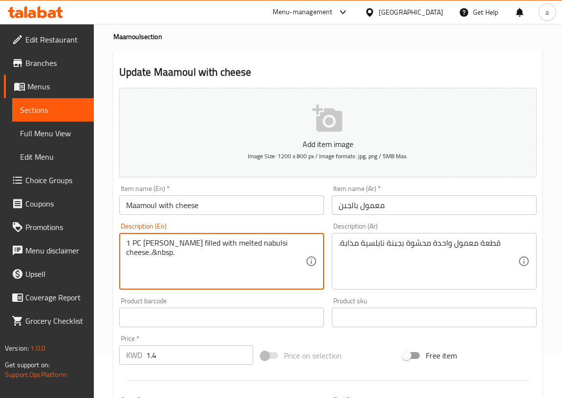
drag, startPoint x: 127, startPoint y: 241, endPoint x: 181, endPoint y: 264, distance: 58.2
click at [181, 264] on textarea "1 PC Maamoul filled with melted nabulsi cheese..&nbsp." at bounding box center [215, 261] width 179 height 46
type textarea "1 PC Maamoul filled with melted nabulsi cheese..&nbsp."
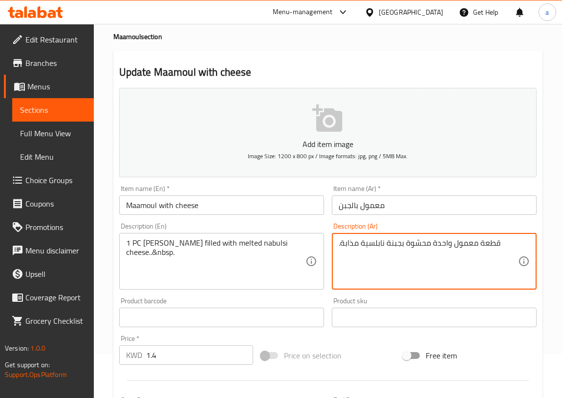
drag, startPoint x: 431, startPoint y: 243, endPoint x: 450, endPoint y: 249, distance: 19.9
click at [481, 242] on textarea ".قطعة معمول محشوة بجبنة نابلسية مذابة" at bounding box center [427, 261] width 179 height 46
click at [335, 242] on div ".قطعة معمول محشوة بجبنة نابلسية مذابة Description (Ar)" at bounding box center [434, 261] width 205 height 57
click at [337, 242] on div ".قطعة معمول محشوة بجبنة نابلسية مذابة Description (Ar)" at bounding box center [434, 261] width 205 height 57
click at [338, 242] on textarea ".قطعة معمول محشوة بجبنة نابلسية مذابة" at bounding box center [427, 261] width 179 height 46
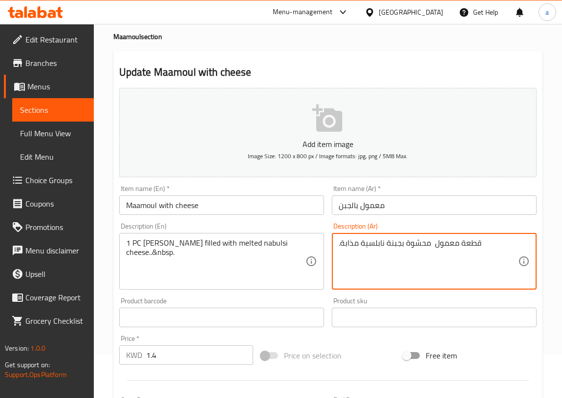
click at [480, 243] on textarea ".قطعة معمول محشوة بجبنة نابلسية مذابة" at bounding box center [427, 261] width 179 height 46
click at [482, 242] on textarea ".قطعة معمول محشوة بجبنة نابلسية مذابة" at bounding box center [427, 261] width 179 height 46
click at [337, 242] on div ".قطعة معمول محشوة بجبنة نابلسية مذابة Description (Ar)" at bounding box center [434, 261] width 205 height 57
click at [338, 242] on textarea ".قطعة معمول محشوة بجبنة نابلسية مذابة" at bounding box center [427, 261] width 179 height 46
click at [481, 242] on textarea ".قطعة معمول محشوة بجبنة نابلسية مذابة" at bounding box center [427, 261] width 179 height 46
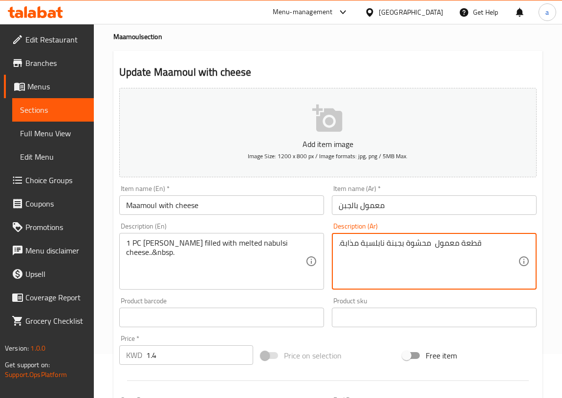
click at [341, 243] on textarea ".قطعة معمول محشوة بجبنة نابلسية مذابة" at bounding box center [427, 261] width 179 height 46
paste textarea "1 قطعة معمول محشو بالجبنة النابلسية المذابة.."
click at [341, 242] on textarea "1 قطعة معمول محشو بالجبنة النابلسية المذابة" at bounding box center [427, 261] width 179 height 46
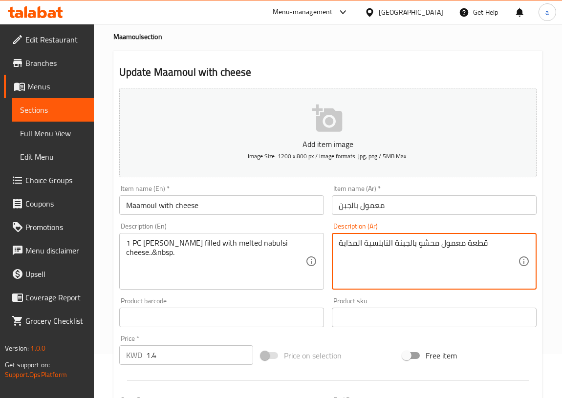
click at [488, 243] on textarea "قطعة معمول محشو بالجبنة النابلسية المذابة" at bounding box center [427, 261] width 179 height 46
click at [483, 266] on textarea "قطعة معمول محشو بالجبنة النابلسية المذابة" at bounding box center [427, 261] width 179 height 46
click at [349, 278] on textarea "قطعة معمول محشو بالجبنة النابلسية المذابة" at bounding box center [427, 261] width 179 height 46
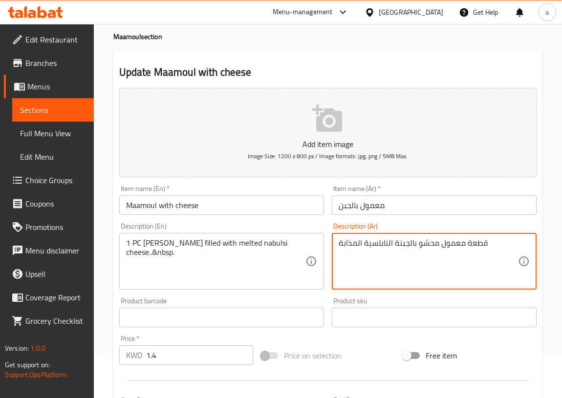
click at [485, 243] on textarea "قطعة معمول محشو بالجبنة النابلسية المذابة" at bounding box center [427, 261] width 179 height 46
click at [487, 241] on textarea "قطعة معمول محشو بالجبنة النابلسية المذابة" at bounding box center [427, 261] width 179 height 46
click at [441, 244] on textarea "قطعة معمول محشو بالجبنة النابلسية المذابة" at bounding box center [427, 261] width 179 height 46
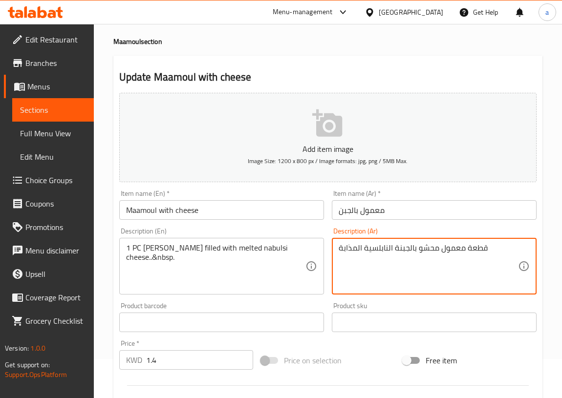
scroll to position [0, 0]
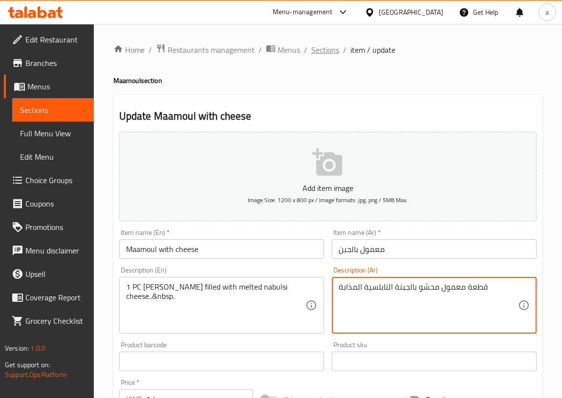
type textarea "قطعة معمول محشو بالجبنة النابلسية المذابة"
click at [322, 49] on span "Sections" at bounding box center [325, 50] width 28 height 12
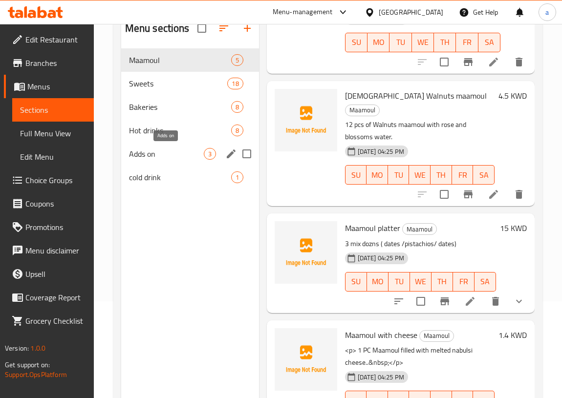
scroll to position [48, 0]
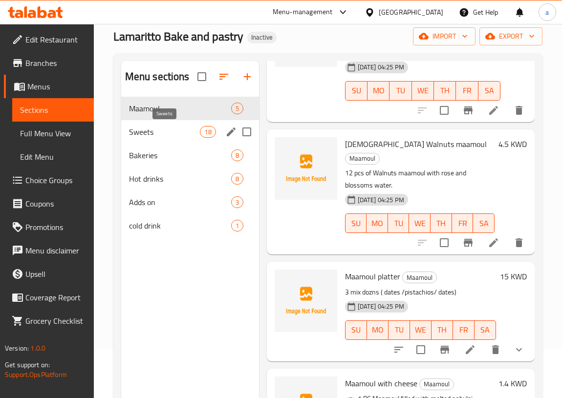
click at [154, 127] on span "Sweets" at bounding box center [164, 132] width 71 height 12
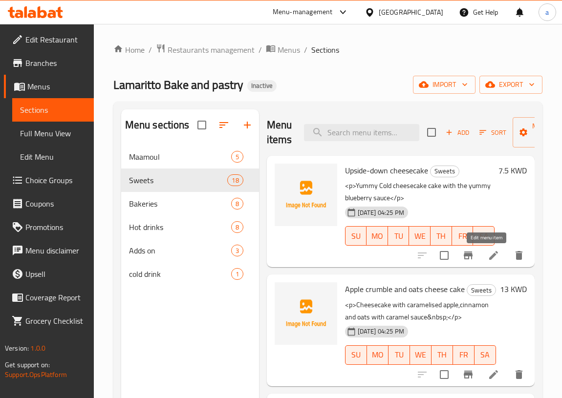
click at [489, 256] on icon at bounding box center [493, 256] width 12 height 12
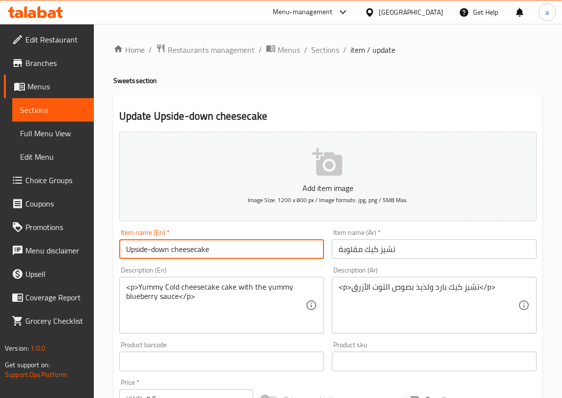
drag, startPoint x: 168, startPoint y: 249, endPoint x: 122, endPoint y: 256, distance: 47.0
click at [122, 256] on input "Upside-down cheesecake" at bounding box center [221, 249] width 205 height 20
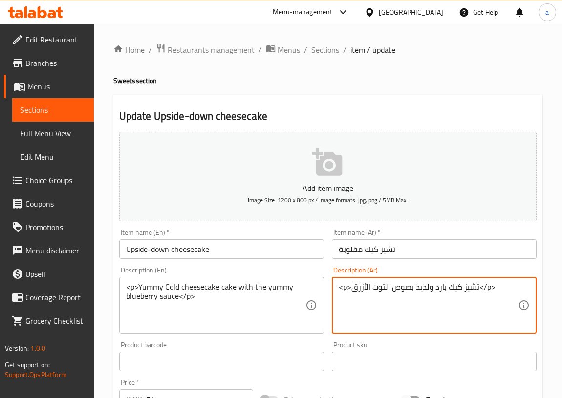
drag, startPoint x: 478, startPoint y: 286, endPoint x: 494, endPoint y: 290, distance: 16.7
click at [494, 290] on textarea "<p>تشيز كيك بارد ولذيذ بصوص التوت الأزرق</p>" at bounding box center [427, 305] width 179 height 46
drag, startPoint x: 338, startPoint y: 288, endPoint x: 350, endPoint y: 290, distance: 11.4
click at [350, 290] on textarea "<p>تشيز كيك بارد ولذيذ بصوص التوت الأزرق" at bounding box center [427, 305] width 179 height 46
type textarea "تشيز كيك بارد ولذيذ بصوص التوت الأزرق"
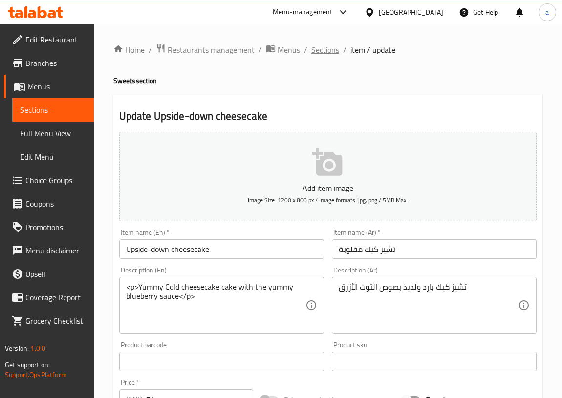
click at [328, 53] on span "Sections" at bounding box center [325, 50] width 28 height 12
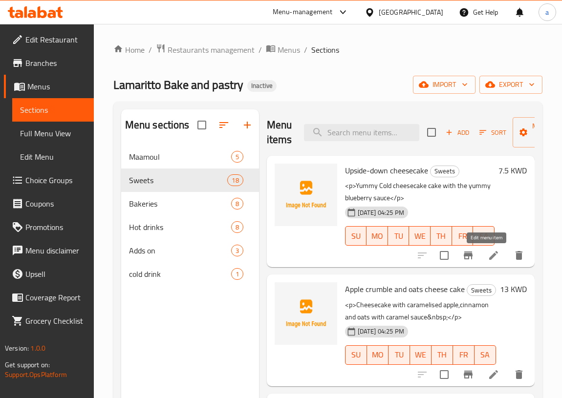
click at [489, 255] on icon at bounding box center [493, 256] width 12 height 12
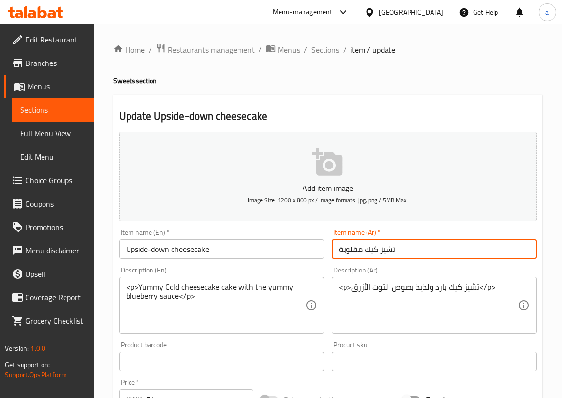
drag, startPoint x: 361, startPoint y: 250, endPoint x: 326, endPoint y: 255, distance: 36.1
click at [328, 255] on div "Item name (Ar)   * تشيز كيك مقلوبة Item name (Ar) *" at bounding box center [434, 244] width 212 height 38
click at [338, 250] on input "تشيز كيك" at bounding box center [434, 249] width 205 height 20
click at [398, 250] on input "أب سيد دون تشيز كيك" at bounding box center [434, 249] width 205 height 20
click at [374, 249] on input "أبسيد دون تشيز كيك" at bounding box center [434, 249] width 205 height 20
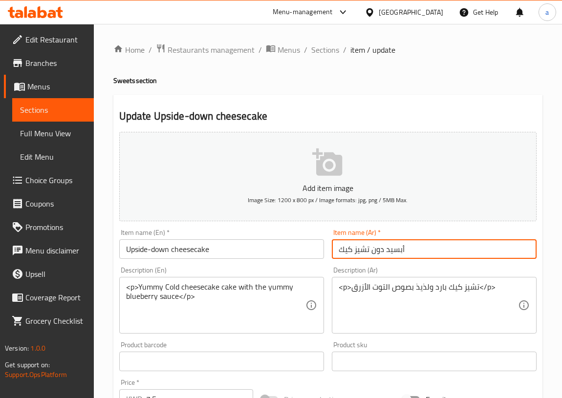
click at [379, 249] on input "أبسيد دون تشيز كيك" at bounding box center [434, 249] width 205 height 20
type input "أبسيد داون تشيز كيك"
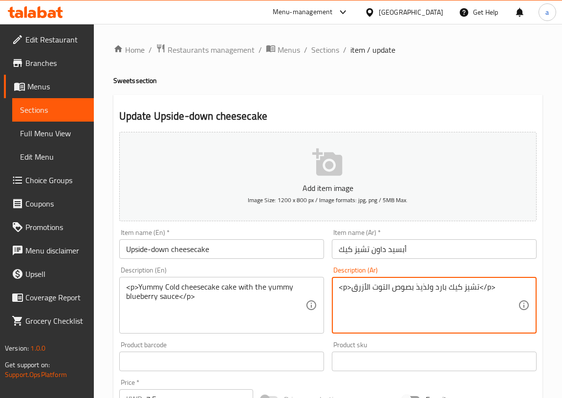
drag, startPoint x: 493, startPoint y: 286, endPoint x: 478, endPoint y: 290, distance: 15.2
drag, startPoint x: 349, startPoint y: 287, endPoint x: 339, endPoint y: 287, distance: 9.3
click at [339, 287] on textarea "<p>تشيز كيك بارد ولذيذ بصوص التوت الأزرق" at bounding box center [427, 305] width 179 height 46
click at [351, 287] on textarea "<p>تشيز كيك بارد ولذيذ بصوص التوت الأزرق" at bounding box center [427, 305] width 179 height 46
drag, startPoint x: 351, startPoint y: 287, endPoint x: 341, endPoint y: 289, distance: 10.0
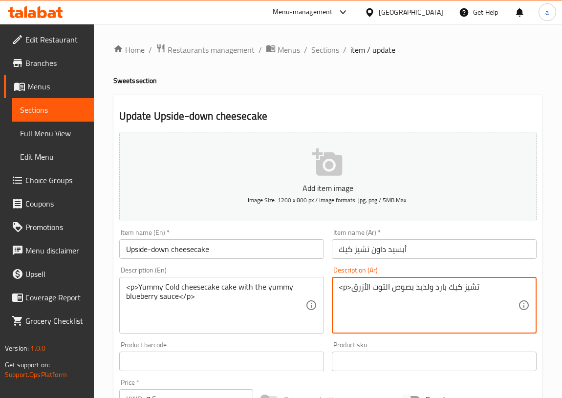
click at [341, 289] on textarea "<p>تشيز كيك بارد ولذيذ بصوص التوت الأزرق" at bounding box center [427, 305] width 179 height 46
click at [343, 300] on textarea "<p>تشيز كيك بارد ولذيذ بصوص التوت الأزرق" at bounding box center [427, 305] width 179 height 46
drag, startPoint x: 342, startPoint y: 287, endPoint x: 350, endPoint y: 292, distance: 9.6
click at [350, 292] on textarea "<p>تشيز كيك بارد ولذيذ بصوص التوت الأزرق" at bounding box center [427, 305] width 179 height 46
type textarea "تشيز كيك بارد ولذيذ بصوص التوت الأزرق"
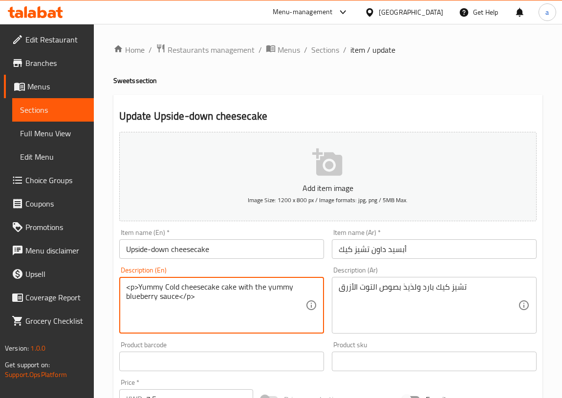
drag, startPoint x: 138, startPoint y: 286, endPoint x: 123, endPoint y: 288, distance: 15.7
drag, startPoint x: 194, startPoint y: 297, endPoint x: 179, endPoint y: 299, distance: 14.7
click at [179, 299] on textarea "Yummy Cold cheesecake cake with the yummy blueberry sauce</p>" at bounding box center [215, 305] width 179 height 46
type textarea "Yummy Cold cheesecake cake with the yummy blueberry sauce"
click at [336, 288] on div "تشيز كيك بارد ولذيذ بصوص التوت الأزرق Description (Ar)" at bounding box center [434, 305] width 205 height 57
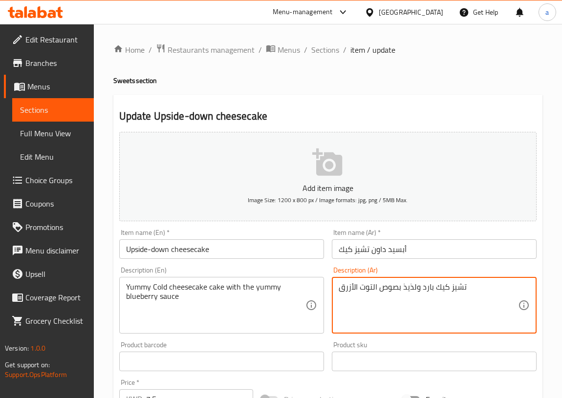
click at [469, 287] on textarea "تشيز كيك بارد ولذيذ بصوص التوت الأزرق" at bounding box center [427, 305] width 179 height 46
type textarea "تشيز كيك بارد ولذيذ بصوص التوت الأزرق اللذيذ"
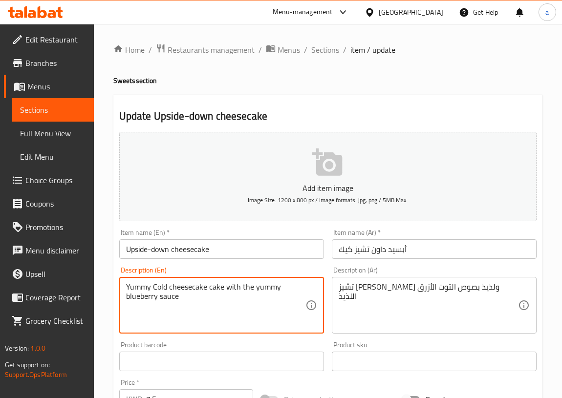
drag, startPoint x: 150, startPoint y: 286, endPoint x: 117, endPoint y: 288, distance: 32.8
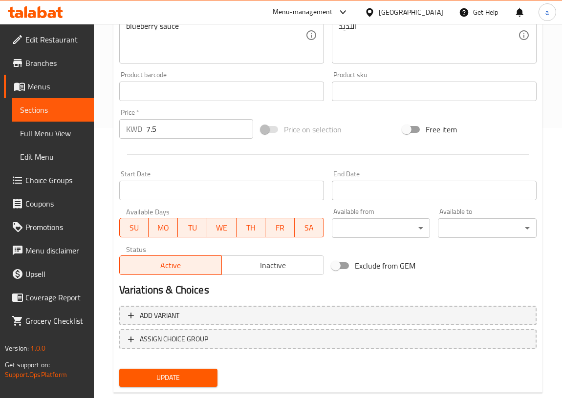
scroll to position [291, 0]
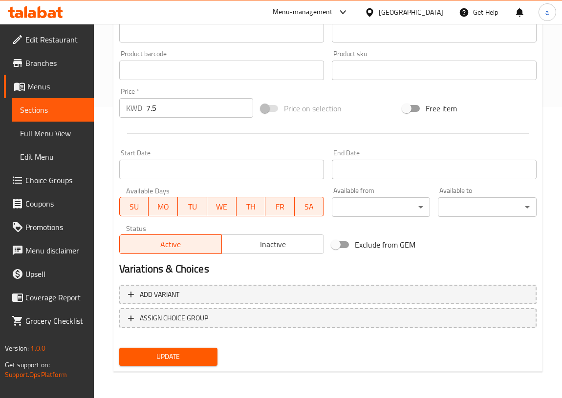
click at [177, 356] on span "Update" at bounding box center [168, 357] width 83 height 12
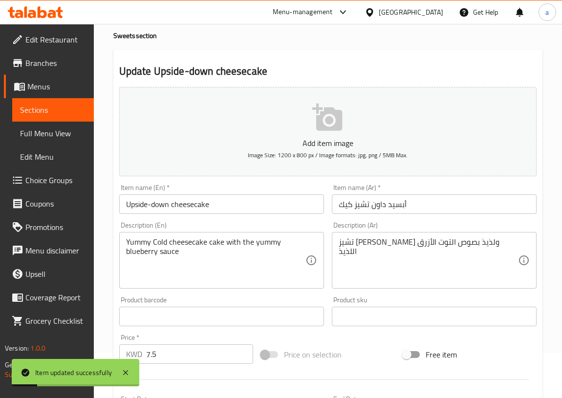
scroll to position [0, 0]
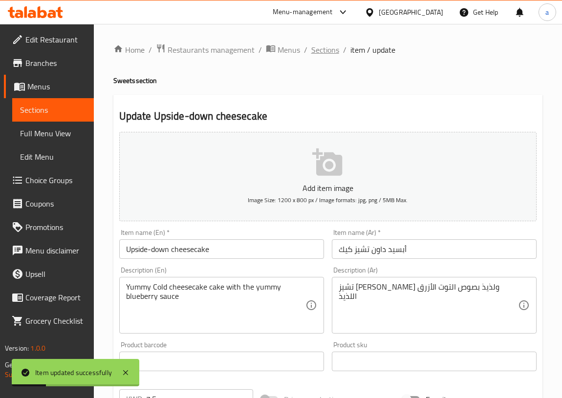
click at [323, 50] on span "Sections" at bounding box center [325, 50] width 28 height 12
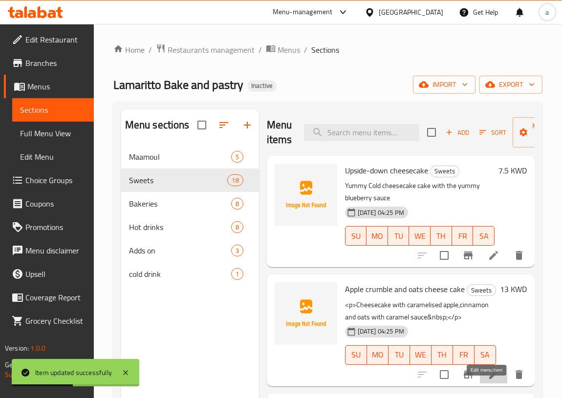
click at [489, 379] on icon at bounding box center [493, 374] width 9 height 9
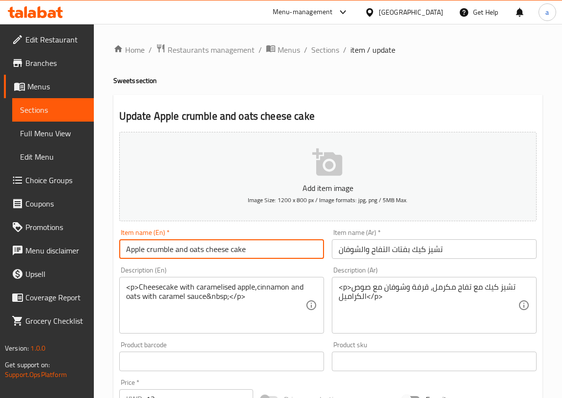
drag, startPoint x: 170, startPoint y: 250, endPoint x: 146, endPoint y: 256, distance: 25.2
click at [146, 256] on input "Apple crumble and oats cheese cake" at bounding box center [221, 249] width 205 height 20
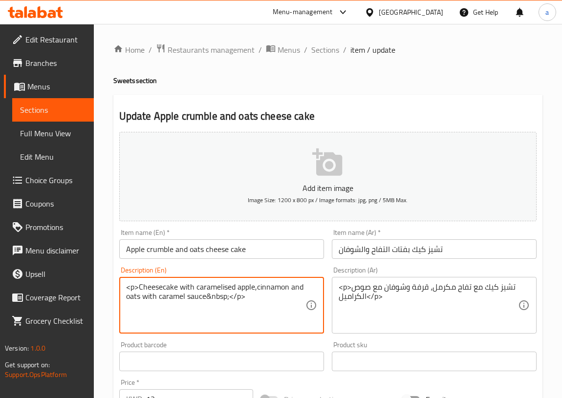
drag, startPoint x: 247, startPoint y: 297, endPoint x: 226, endPoint y: 304, distance: 22.1
drag, startPoint x: 137, startPoint y: 288, endPoint x: 127, endPoint y: 289, distance: 9.8
click at [127, 289] on textarea "<p>Cheesecake with caramelised apple,cinnamon and oats with caramel sauce&nbsp" at bounding box center [215, 305] width 179 height 46
type textarea "Cheesecake with caramelised apple,cinnamon and oats with caramel sauce&nbsp"
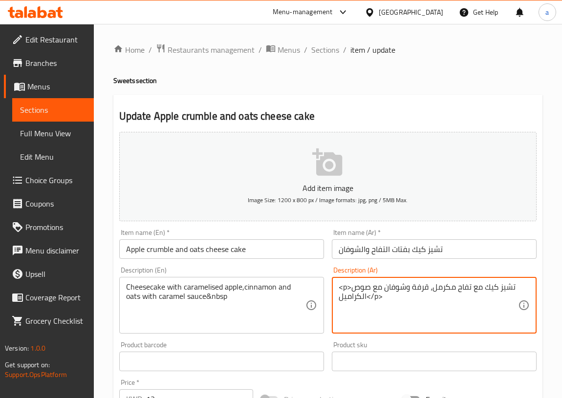
drag, startPoint x: 365, startPoint y: 297, endPoint x: 381, endPoint y: 300, distance: 15.9
drag, startPoint x: 338, startPoint y: 286, endPoint x: 350, endPoint y: 287, distance: 11.8
click at [350, 287] on textarea "<p>تشيز كيك مع تفاح مكرمل، قرفة وشوفان مع صوص الكراميل" at bounding box center [427, 305] width 179 height 46
type textarea "تشيز كيك مع تفاح مكرمل، قرفة وشوفان مع صوص الكراميل"
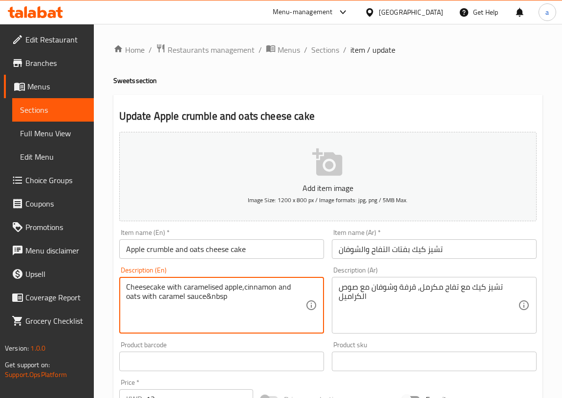
drag, startPoint x: 229, startPoint y: 297, endPoint x: 116, endPoint y: 281, distance: 113.5
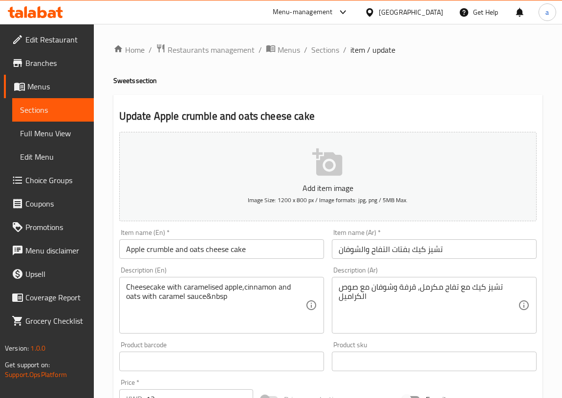
click at [196, 325] on textarea "Cheesecake with caramelised apple,cinnamon and oats with caramel sauce&nbsp" at bounding box center [215, 305] width 179 height 46
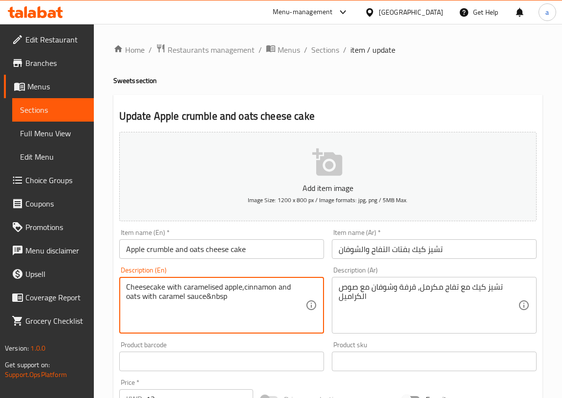
drag, startPoint x: 227, startPoint y: 297, endPoint x: 210, endPoint y: 302, distance: 17.3
click at [210, 302] on textarea "Cheesecake with caramelised apple,cinnamon and oats with caramel sauce&nbsp" at bounding box center [215, 305] width 179 height 46
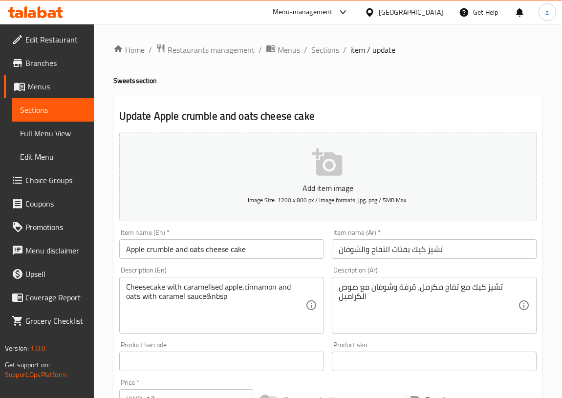
click at [226, 297] on textarea "Cheesecake with caramelised apple,cinnamon and oats with caramel sauce&nbsp" at bounding box center [215, 305] width 179 height 46
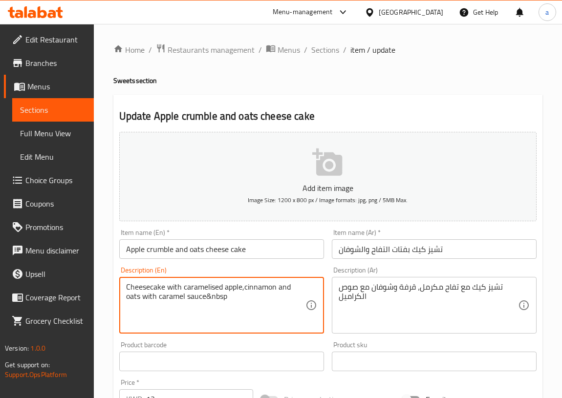
click at [226, 297] on textarea "Cheesecake with caramelised apple,cinnamon and oats with caramel sauce&nbsp" at bounding box center [215, 305] width 179 height 46
drag, startPoint x: 226, startPoint y: 297, endPoint x: 204, endPoint y: 299, distance: 22.1
click at [204, 299] on textarea "Cheesecake with caramelised apple,cinnamon and oats with caramel sauce&nbsp" at bounding box center [215, 305] width 179 height 46
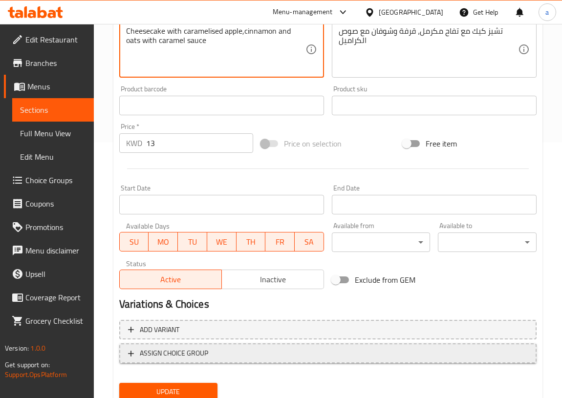
scroll to position [291, 0]
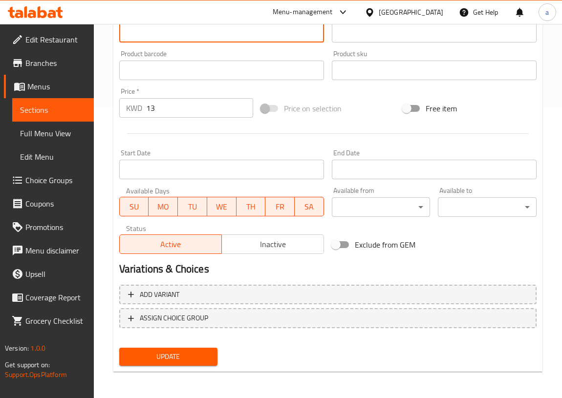
type textarea "Cheesecake with caramelised apple,cinnamon and oats with caramel sauce"
click at [197, 353] on span "Update" at bounding box center [168, 357] width 83 height 12
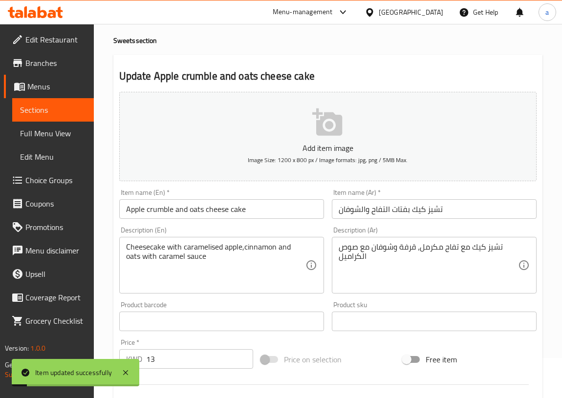
scroll to position [0, 0]
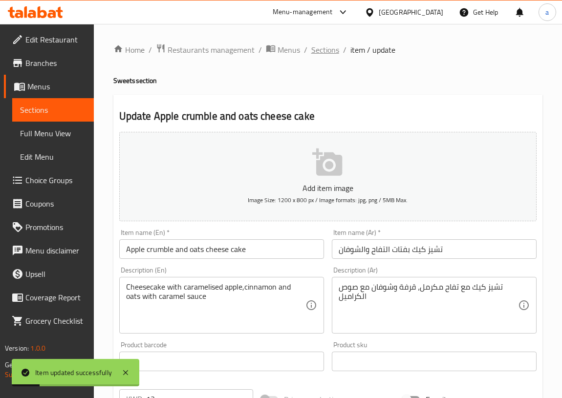
click at [324, 50] on span "Sections" at bounding box center [325, 50] width 28 height 12
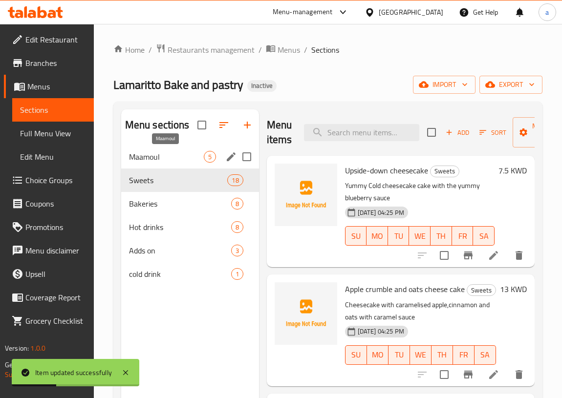
click at [179, 156] on span "Maamoul" at bounding box center [166, 157] width 75 height 12
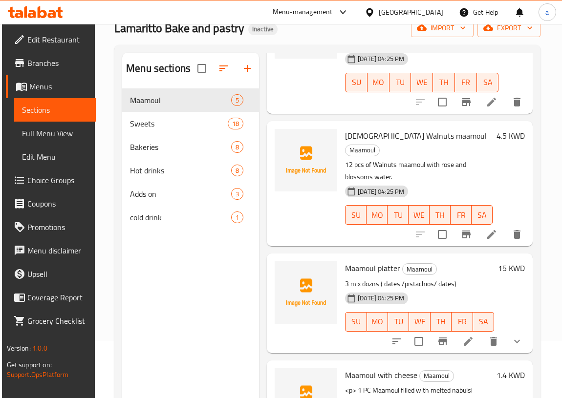
scroll to position [137, 0]
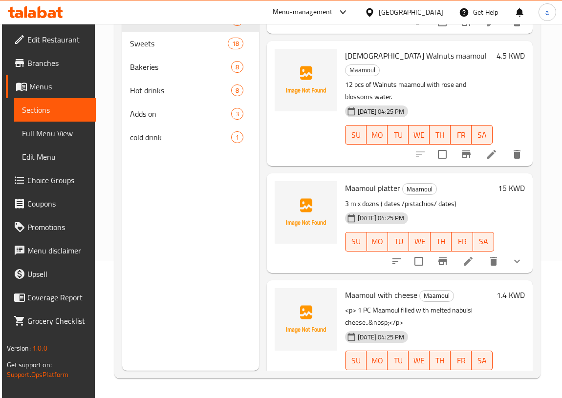
click at [487, 376] on icon at bounding box center [491, 380] width 9 height 9
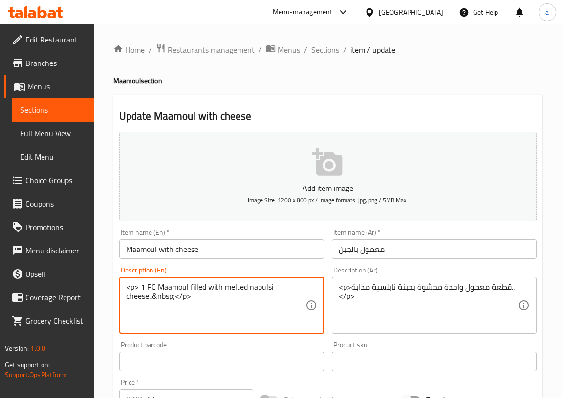
drag, startPoint x: 194, startPoint y: 298, endPoint x: 151, endPoint y: 303, distance: 42.8
drag, startPoint x: 137, startPoint y: 285, endPoint x: 120, endPoint y: 290, distance: 17.2
click at [118, 290] on div "Description (En) <p> 1 PC Maamoul filled with melted nabulsi cheese. Descriptio…" at bounding box center [221, 300] width 212 height 75
type textarea "1 PC Maamoul filled with melted nabulsi cheese."
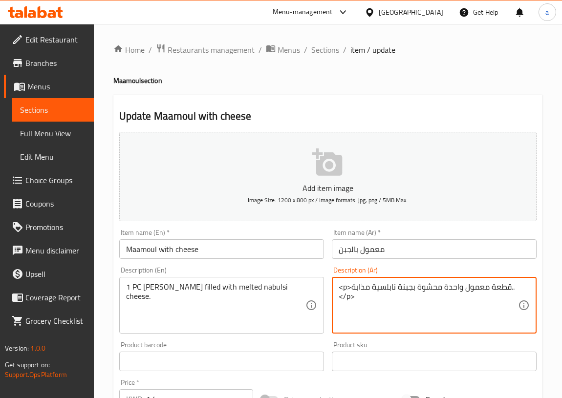
drag, startPoint x: 355, startPoint y: 298, endPoint x: 334, endPoint y: 297, distance: 21.5
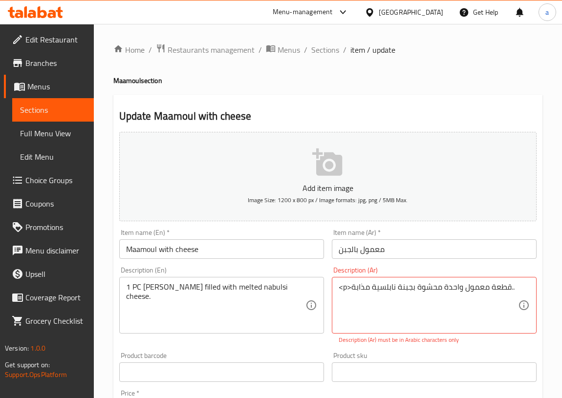
drag, startPoint x: 337, startPoint y: 287, endPoint x: 343, endPoint y: 288, distance: 5.9
click at [343, 288] on div "<p>قطعة معمول واحدة محشوة بجبنة نابلسية مذابة.. Description (Ar)" at bounding box center [434, 305] width 205 height 57
drag, startPoint x: 349, startPoint y: 288, endPoint x: 337, endPoint y: 290, distance: 11.9
click at [337, 290] on div "<p>قطعة معمول واحدة محشوة بجبنة نابلسية مذابة.. Description (Ar)" at bounding box center [434, 305] width 205 height 57
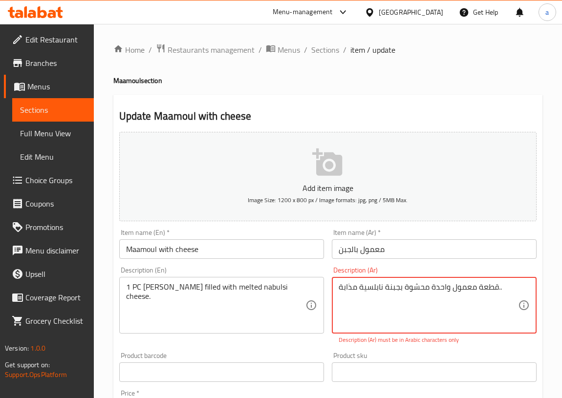
drag, startPoint x: 503, startPoint y: 288, endPoint x: 497, endPoint y: 292, distance: 6.6
click at [497, 292] on textarea "قطعة معمول واحدة محشوة بجبنة نابلسية مذابة.." at bounding box center [427, 305] width 179 height 46
type textarea "قطعة معمول واحدة محشوة بجبنة نابلسية مذابة"
click at [337, 288] on div "قطعة معمول واحدة محشوة بجبنة نابلسية مذابة Description (Ar)" at bounding box center [434, 305] width 205 height 57
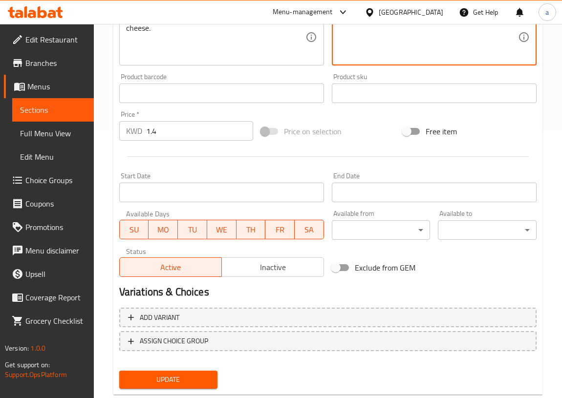
scroll to position [291, 0]
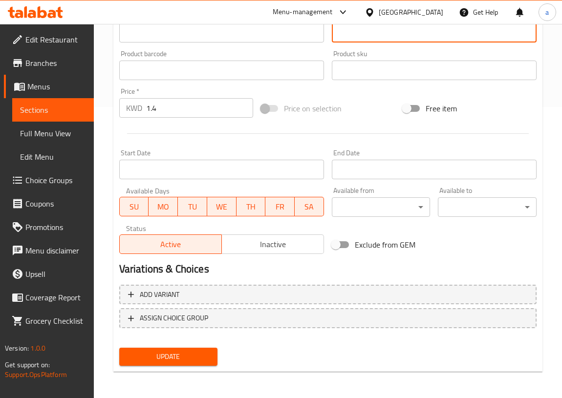
click at [192, 358] on span "Update" at bounding box center [168, 357] width 83 height 12
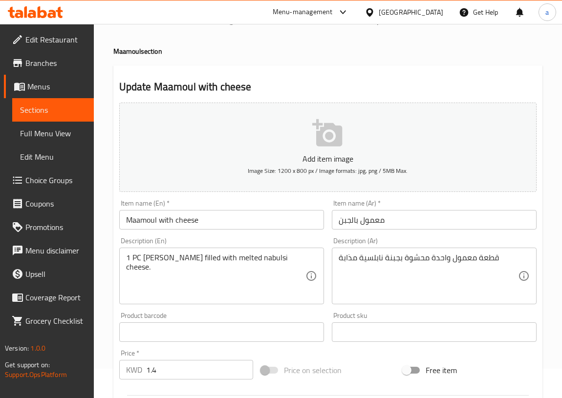
scroll to position [0, 0]
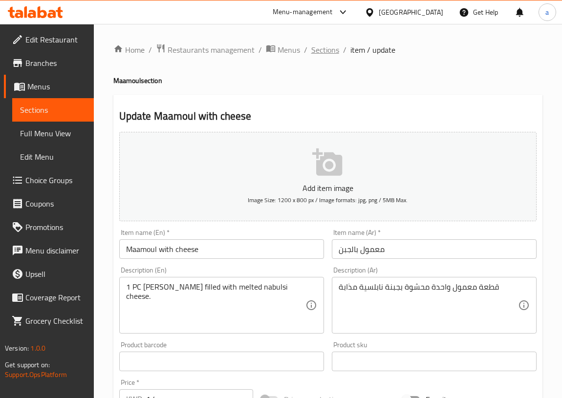
click at [329, 51] on span "Sections" at bounding box center [325, 50] width 28 height 12
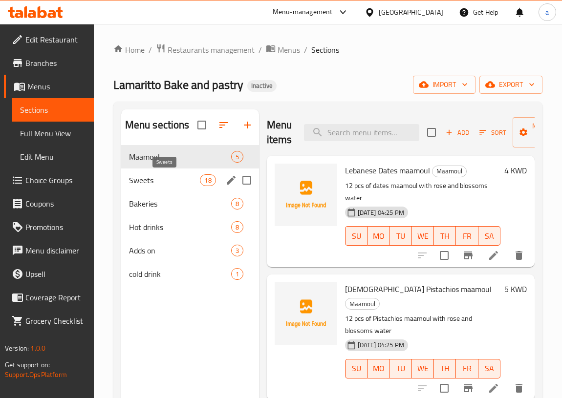
click at [156, 179] on span "Sweets" at bounding box center [164, 180] width 71 height 12
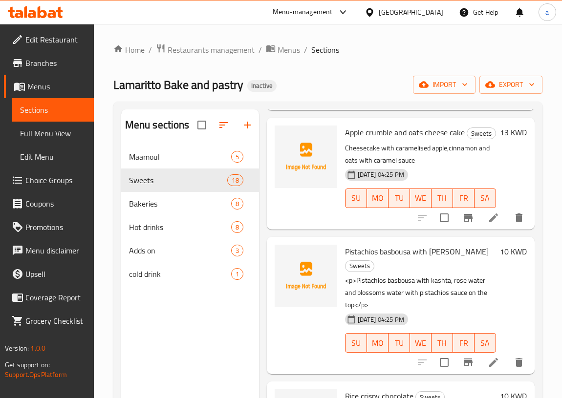
scroll to position [222, 0]
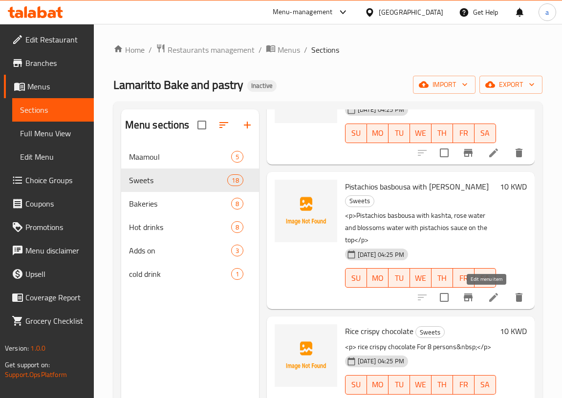
click at [487, 296] on icon at bounding box center [493, 298] width 12 height 12
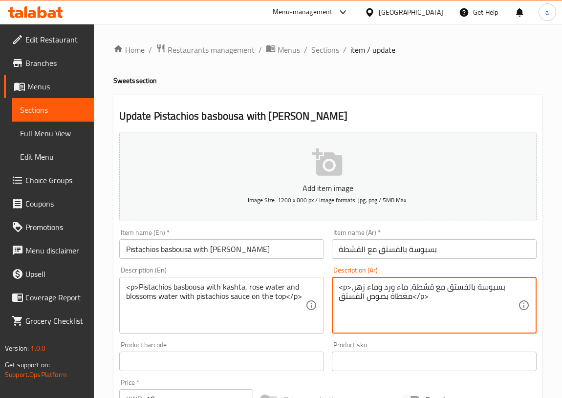
drag, startPoint x: 431, startPoint y: 296, endPoint x: 412, endPoint y: 303, distance: 19.8
drag, startPoint x: 350, startPoint y: 288, endPoint x: 335, endPoint y: 288, distance: 15.1
click at [336, 288] on div "<p>بسبوسة بالفستق مع قشطة، ماء ورد وماء زهر، مغطاة بصوص الفستق Description (Ar)" at bounding box center [434, 305] width 205 height 57
type textarea "بسبوسة بالفستق مع قشطة، ماء ورد وماء زهر، مغطاة بصوص الفستق"
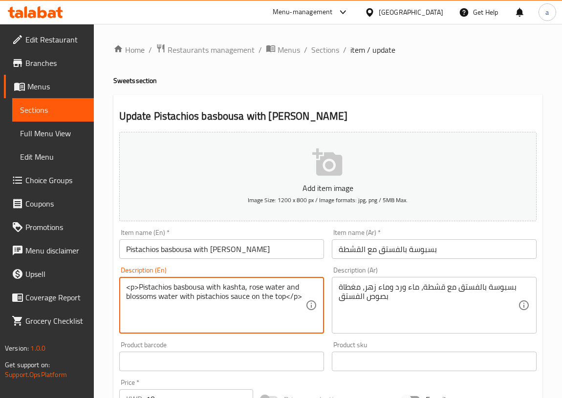
drag, startPoint x: 299, startPoint y: 295, endPoint x: 286, endPoint y: 300, distance: 13.9
drag, startPoint x: 137, startPoint y: 286, endPoint x: 121, endPoint y: 288, distance: 16.3
click at [122, 288] on div "<p>Pistachios basbousa with kashta, rose water and blossoms water with pistachi…" at bounding box center [221, 305] width 205 height 57
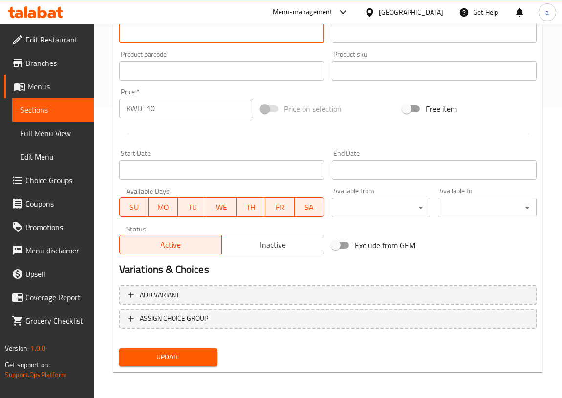
scroll to position [291, 0]
type textarea "Pistachios basbousa with kashta, rose water and blossoms water with pistachios …"
click at [199, 357] on span "Update" at bounding box center [168, 357] width 83 height 12
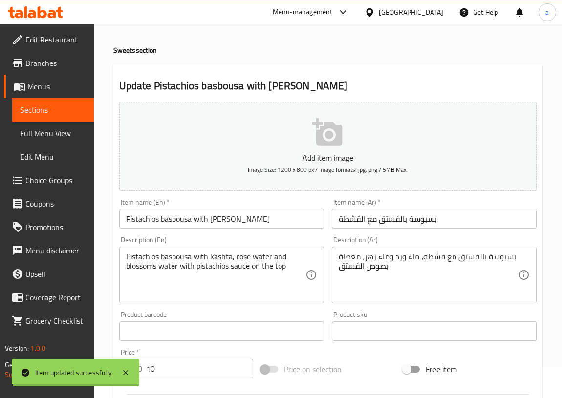
scroll to position [0, 0]
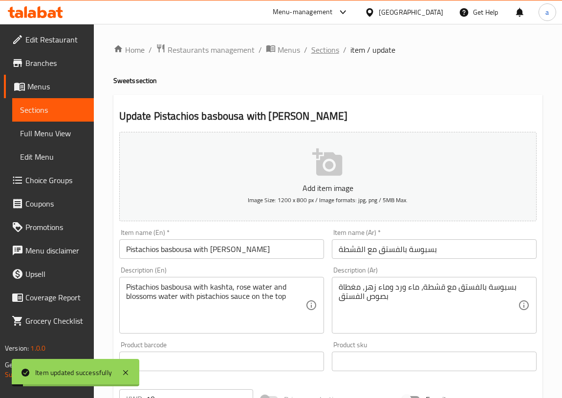
click at [325, 50] on span "Sections" at bounding box center [325, 50] width 28 height 12
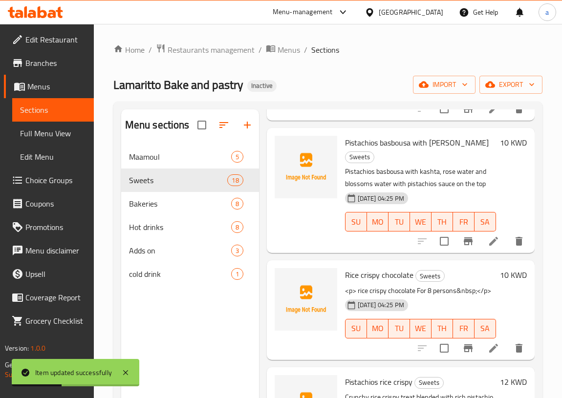
scroll to position [266, 0]
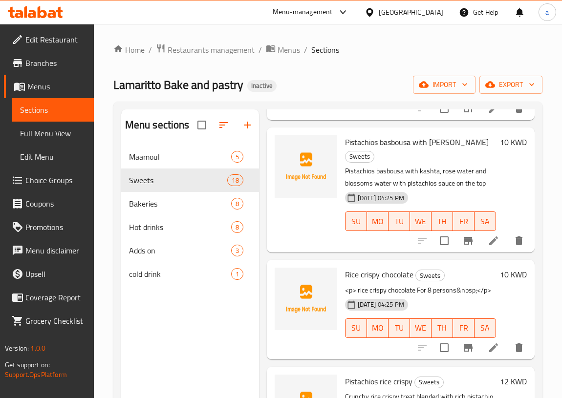
click at [487, 354] on icon at bounding box center [493, 348] width 12 height 12
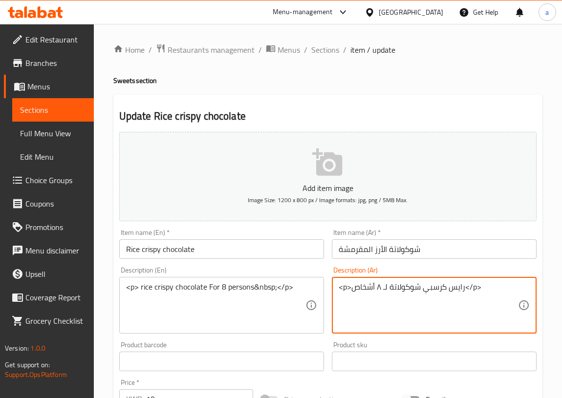
drag, startPoint x: 481, startPoint y: 287, endPoint x: 464, endPoint y: 294, distance: 18.0
type textarea "<p>رايس كرسبي شوكولاتة لـ ٨ أشخاص"
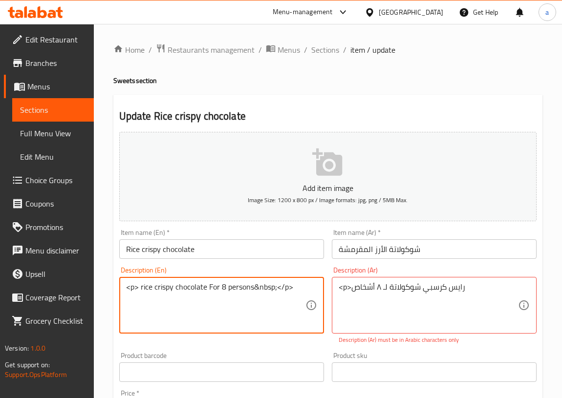
drag, startPoint x: 294, startPoint y: 288, endPoint x: 274, endPoint y: 293, distance: 20.7
drag, startPoint x: 139, startPoint y: 287, endPoint x: 113, endPoint y: 291, distance: 25.7
click at [113, 291] on div "Update Rice crispy chocolate Add item image Image Size: 1200 x 800 px / Image f…" at bounding box center [327, 384] width 429 height 579
type textarea "rice crispy chocolate For 8 persons&nbsp"
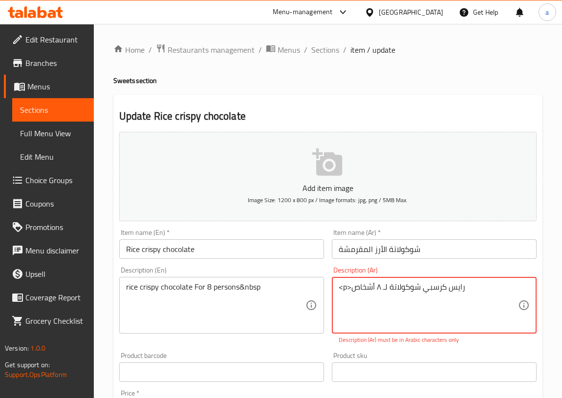
drag, startPoint x: 350, startPoint y: 287, endPoint x: 327, endPoint y: 292, distance: 23.9
click at [464, 295] on textarea "رايس كرسبي شوكولاتة لـ ٨ أشخاص" at bounding box center [427, 305] width 179 height 46
drag, startPoint x: 429, startPoint y: 318, endPoint x: 415, endPoint y: 318, distance: 13.7
click at [428, 318] on textarea "رايس كرسبي شوكولاتة لـ ٨ أشخاص" at bounding box center [427, 305] width 179 height 46
click at [379, 323] on textarea "رايس كرسبي شوكولاتة لـ ٨ أشخاص" at bounding box center [427, 305] width 179 height 46
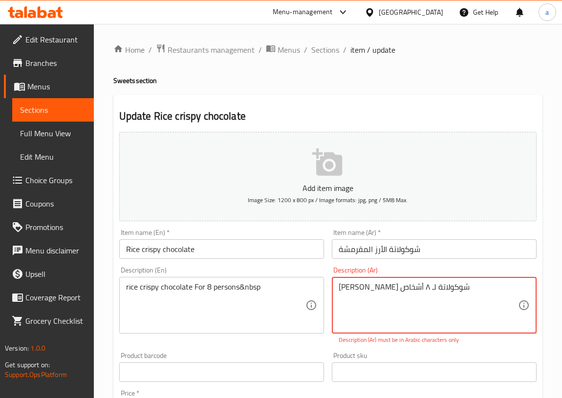
type textarea "رايس كرسبي شوكولاتة لـ ٨ أشخاص"
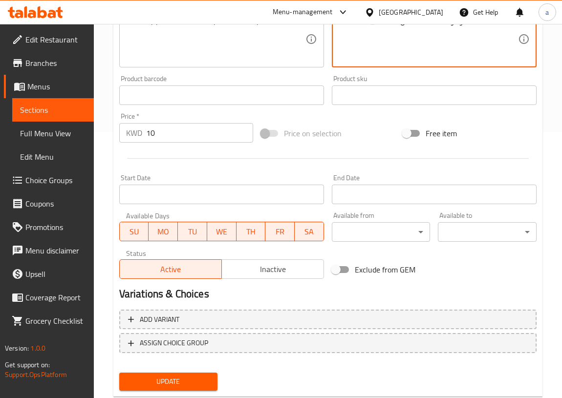
scroll to position [291, 0]
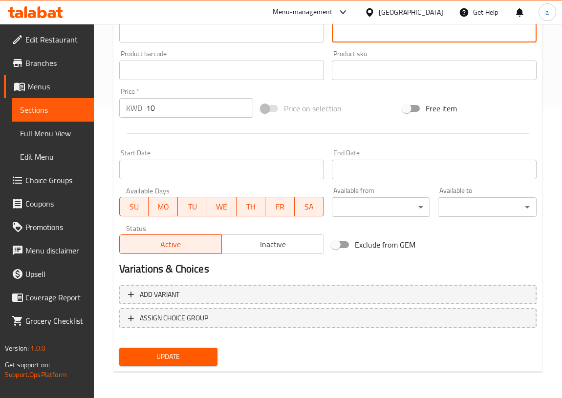
click at [174, 356] on span "Update" at bounding box center [168, 357] width 83 height 12
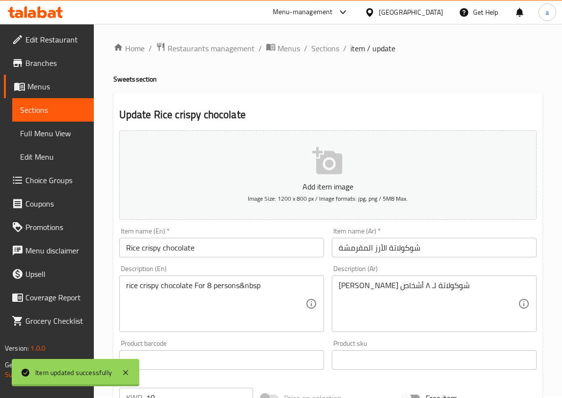
scroll to position [0, 0]
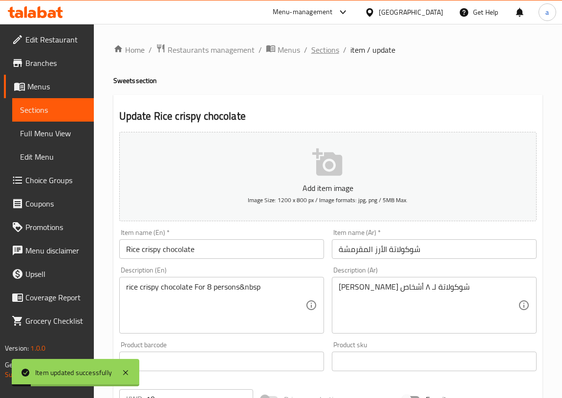
click at [324, 52] on span "Sections" at bounding box center [325, 50] width 28 height 12
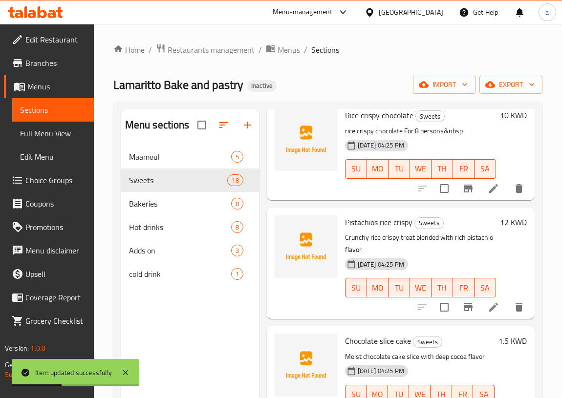
scroll to position [444, 0]
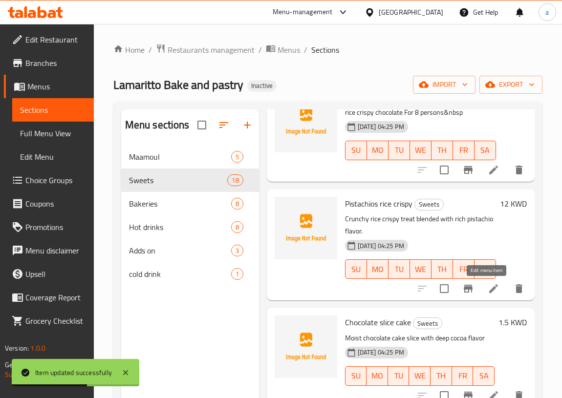
click at [489, 290] on icon at bounding box center [493, 288] width 9 height 9
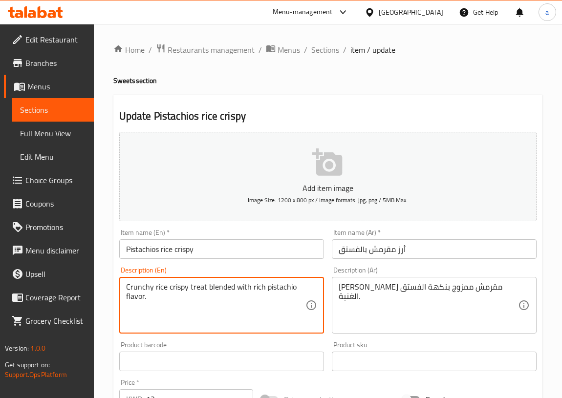
drag, startPoint x: 269, startPoint y: 303, endPoint x: 116, endPoint y: 281, distance: 154.9
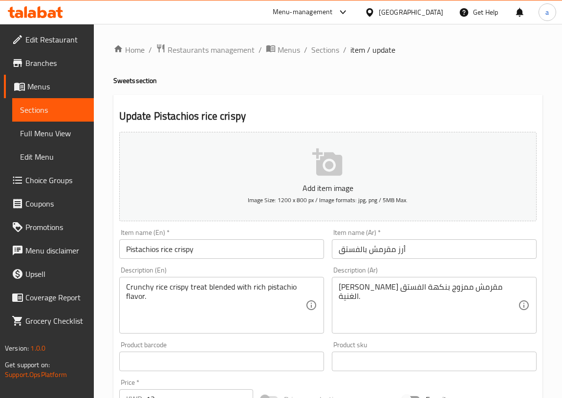
click at [231, 317] on textarea "Crunchy rice crispy treat blended with rich pistachio flavor." at bounding box center [215, 305] width 179 height 46
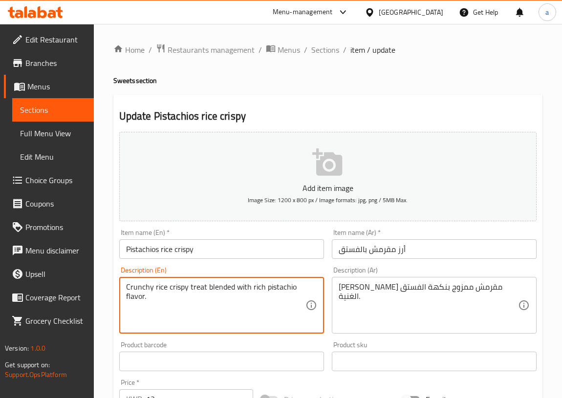
drag, startPoint x: 231, startPoint y: 285, endPoint x: 188, endPoint y: 290, distance: 43.3
click at [188, 290] on textarea "Crunchy rice crispy treat blended with rich pistachio flavor." at bounding box center [215, 305] width 179 height 46
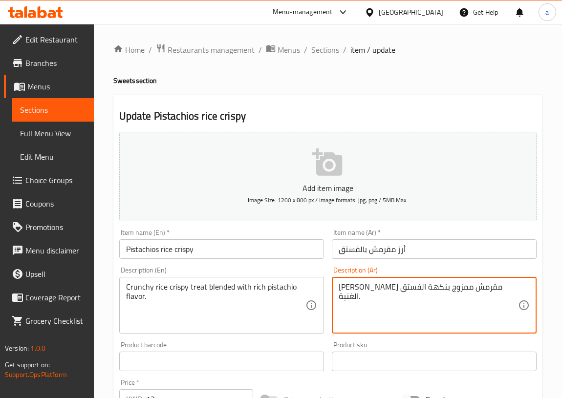
drag, startPoint x: 435, startPoint y: 289, endPoint x: 461, endPoint y: 294, distance: 26.8
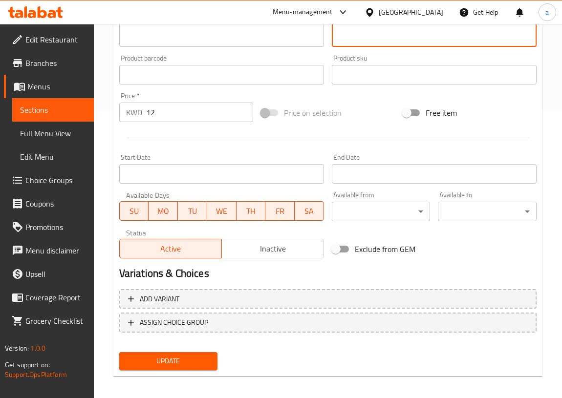
scroll to position [291, 0]
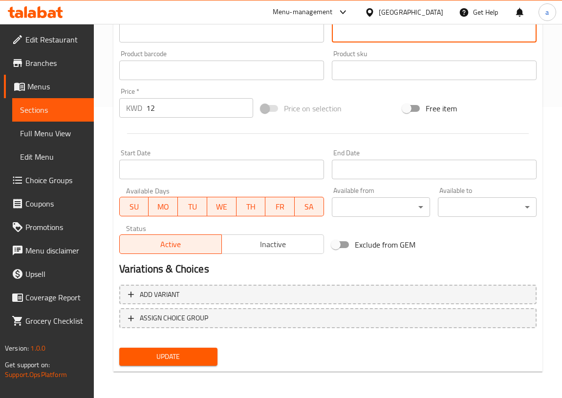
type textarea "رايس كرسبي كرنشي تريت ممزوج بنكهة الفستق الغنية."
click at [142, 358] on span "Update" at bounding box center [168, 357] width 83 height 12
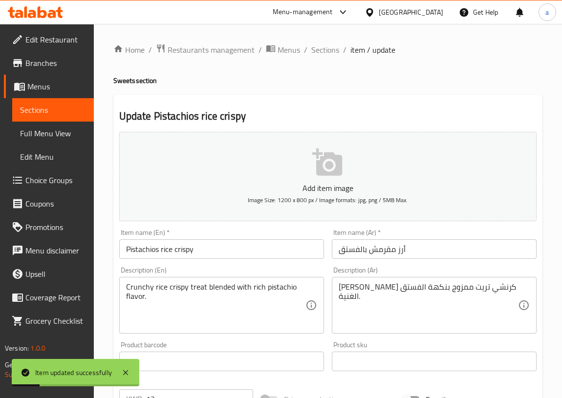
scroll to position [0, 0]
click at [324, 53] on span "Sections" at bounding box center [325, 50] width 28 height 12
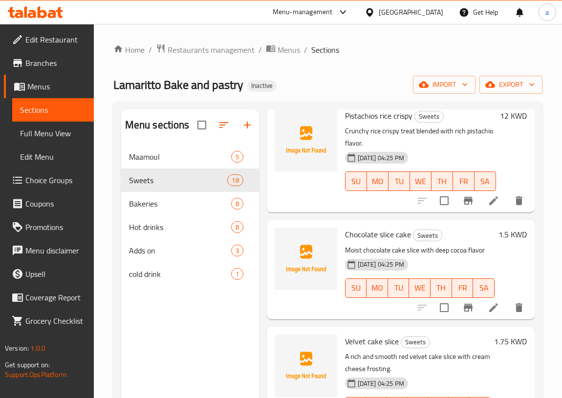
scroll to position [532, 0]
click at [487, 312] on icon at bounding box center [493, 307] width 12 height 12
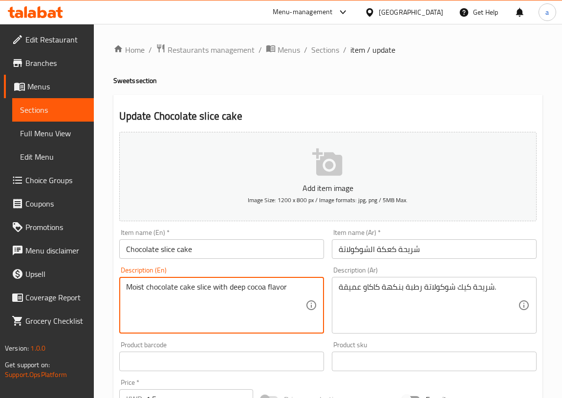
drag, startPoint x: 143, startPoint y: 287, endPoint x: 118, endPoint y: 292, distance: 25.9
drag, startPoint x: 210, startPoint y: 286, endPoint x: 195, endPoint y: 288, distance: 15.3
click at [195, 288] on textarea "Moist chocolate cake slice with deep cocoa flavor" at bounding box center [215, 305] width 179 height 46
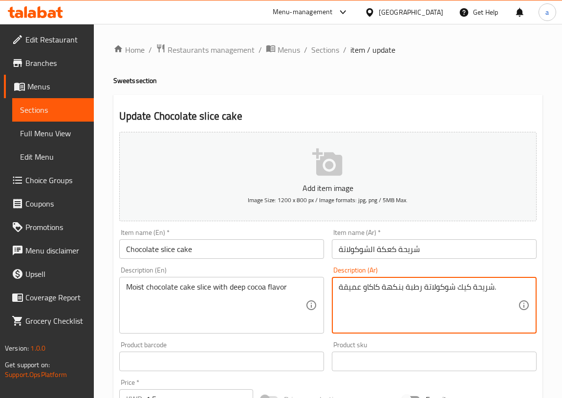
drag, startPoint x: 472, startPoint y: 286, endPoint x: 493, endPoint y: 287, distance: 20.6
click at [470, 288] on textarea "كيك شوكولاتة رطبة بنكهة كاكاو عميقة." at bounding box center [427, 305] width 179 height 46
type textarea "كيك شوكولاتة رطبة بنكهة كاكاو عميق."
click at [332, 50] on span "Sections" at bounding box center [325, 50] width 28 height 12
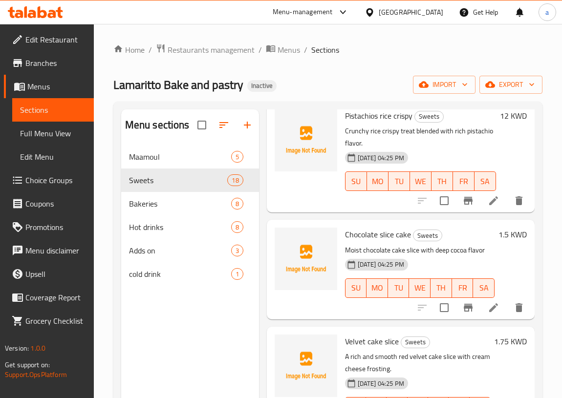
scroll to position [532, 0]
click at [489, 307] on icon at bounding box center [493, 307] width 9 height 9
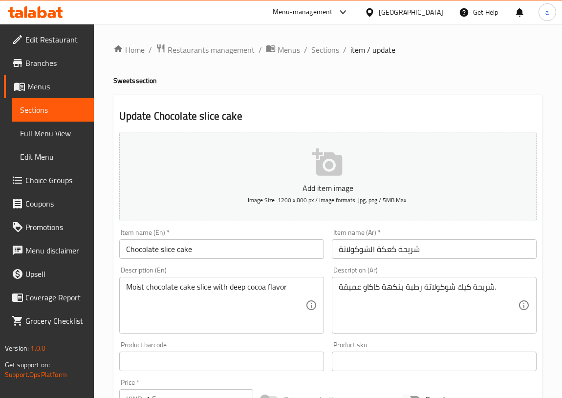
click at [336, 286] on div "شريحة كيك شوكولاتة رطبة بنكهة كاكاو عميقة. Description (Ar)" at bounding box center [434, 305] width 205 height 57
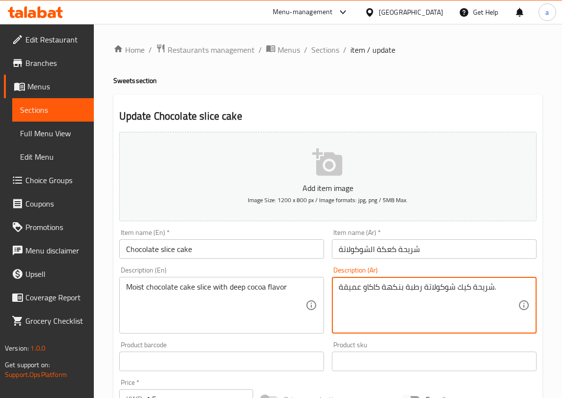
drag, startPoint x: 469, startPoint y: 286, endPoint x: 493, endPoint y: 291, distance: 24.1
click at [493, 291] on textarea "شريحة كيك شوكولاتة رطبة بنكهة كاكاو عميقة." at bounding box center [427, 305] width 179 height 46
click at [501, 288] on textarea "شريحة كيك شوكولاتة رطبة بنكهة كاكاو عميقة." at bounding box center [427, 305] width 179 height 46
drag, startPoint x: 499, startPoint y: 288, endPoint x: 501, endPoint y: 296, distance: 8.5
click at [511, 297] on textarea "شريحة كيك شوكولاتة رطبة بنكهة كاكاو عميقة." at bounding box center [427, 305] width 179 height 46
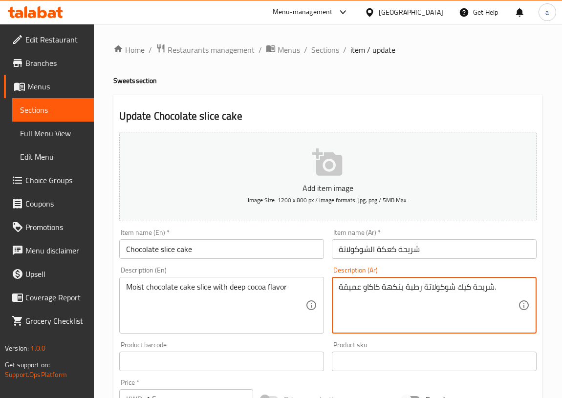
drag, startPoint x: 471, startPoint y: 286, endPoint x: 491, endPoint y: 291, distance: 20.6
click at [491, 291] on textarea "شريحة كيك شوكولاتة رطبة بنكهة كاكاو عميقة." at bounding box center [427, 305] width 179 height 46
click at [490, 287] on textarea "قطعة كيك شوكولاتة رطبة بنكهة كاكاو عميقة." at bounding box center [427, 305] width 179 height 46
click at [499, 289] on textarea "قطعة كيك شوكولاتة رطبة بنكهة كاكاو عميقة." at bounding box center [427, 305] width 179 height 46
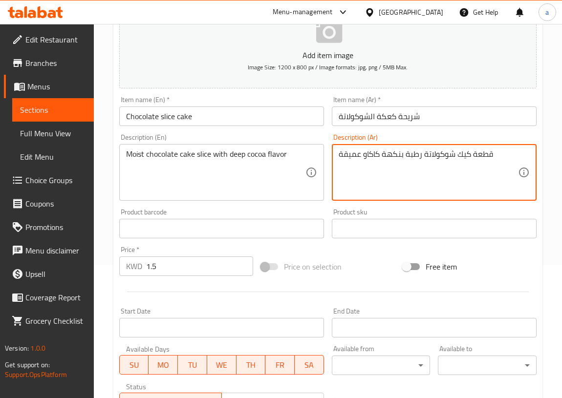
scroll to position [291, 0]
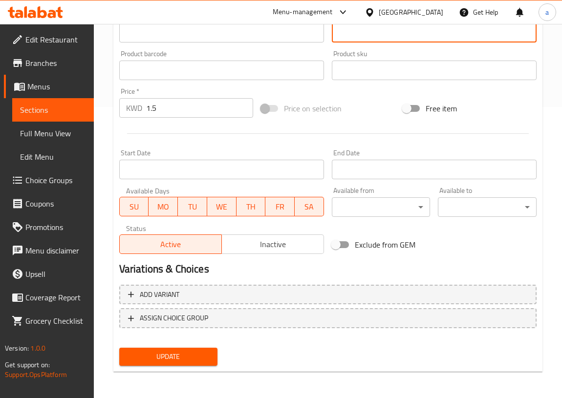
type textarea "قطعة كيك شوكولاتة رطبة بنكهة كاكاو عميقة"
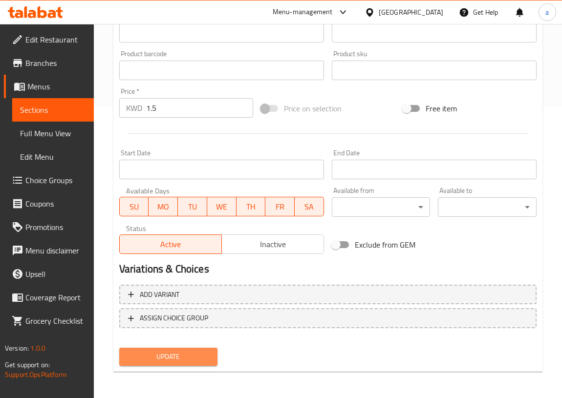
click at [195, 357] on span "Update" at bounding box center [168, 357] width 83 height 12
